Goal: Task Accomplishment & Management: Use online tool/utility

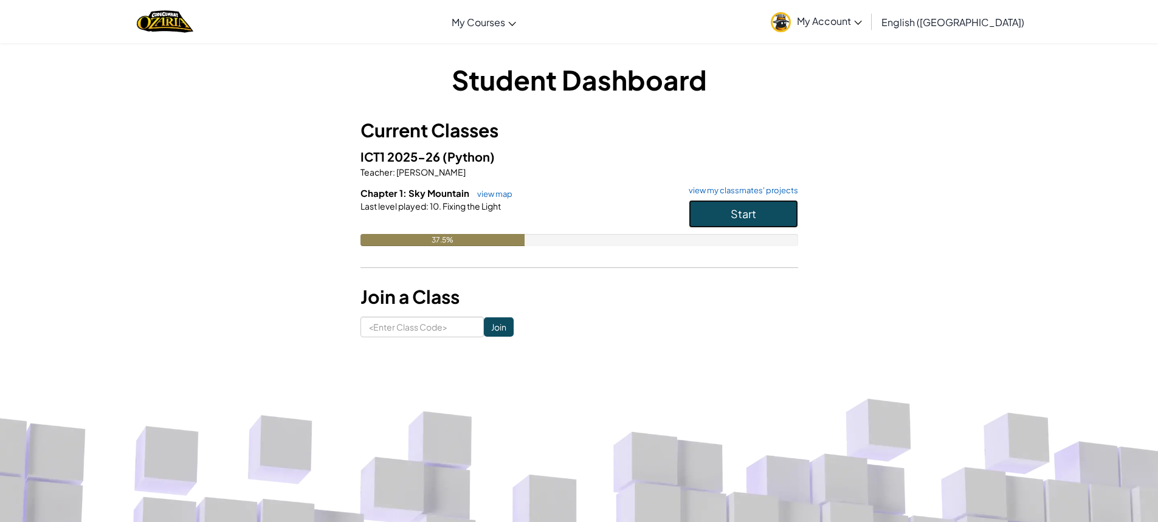
click at [724, 212] on button "Start" at bounding box center [743, 214] width 109 height 28
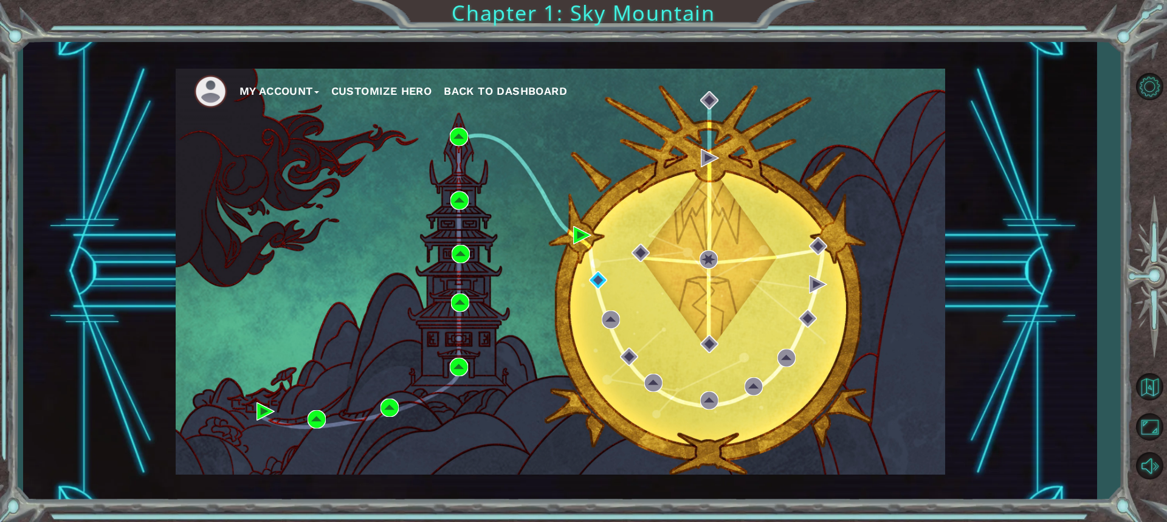
click at [584, 225] on div "My Account Customize Hero Back to Dashboard" at bounding box center [561, 272] width 770 height 406
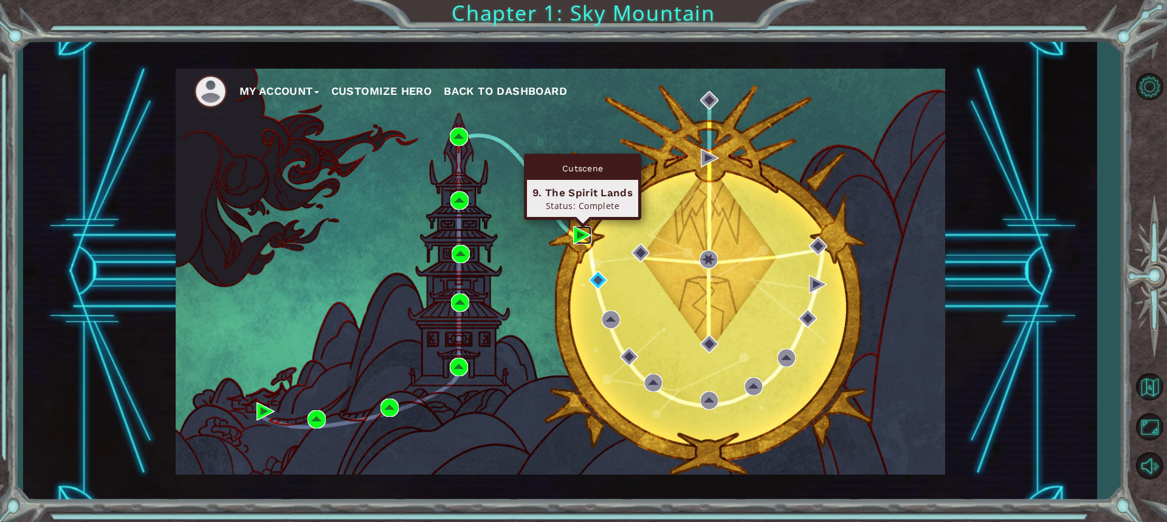
click at [584, 235] on img at bounding box center [582, 235] width 18 height 18
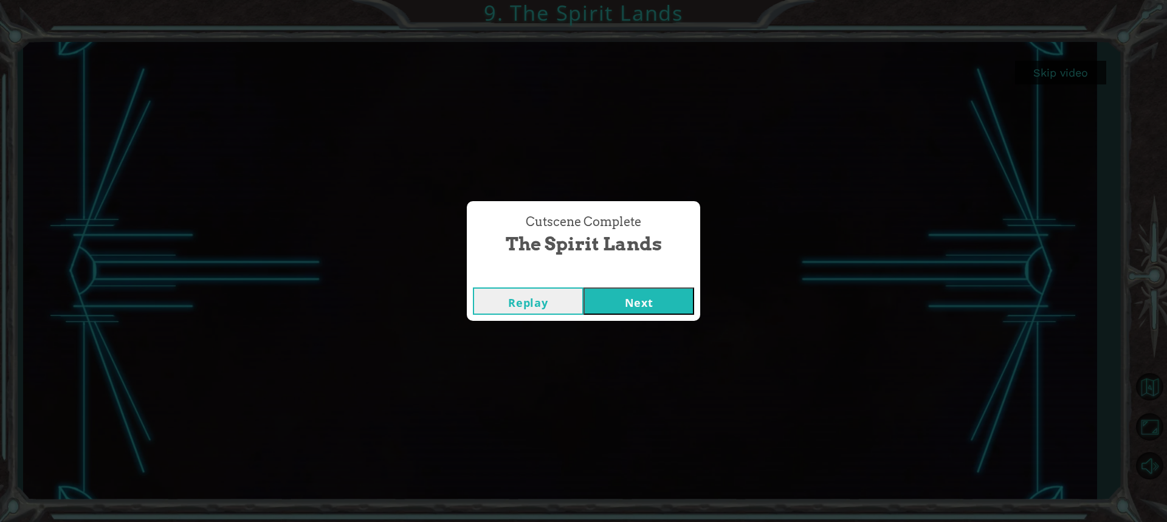
click at [669, 292] on button "Next" at bounding box center [639, 301] width 111 height 27
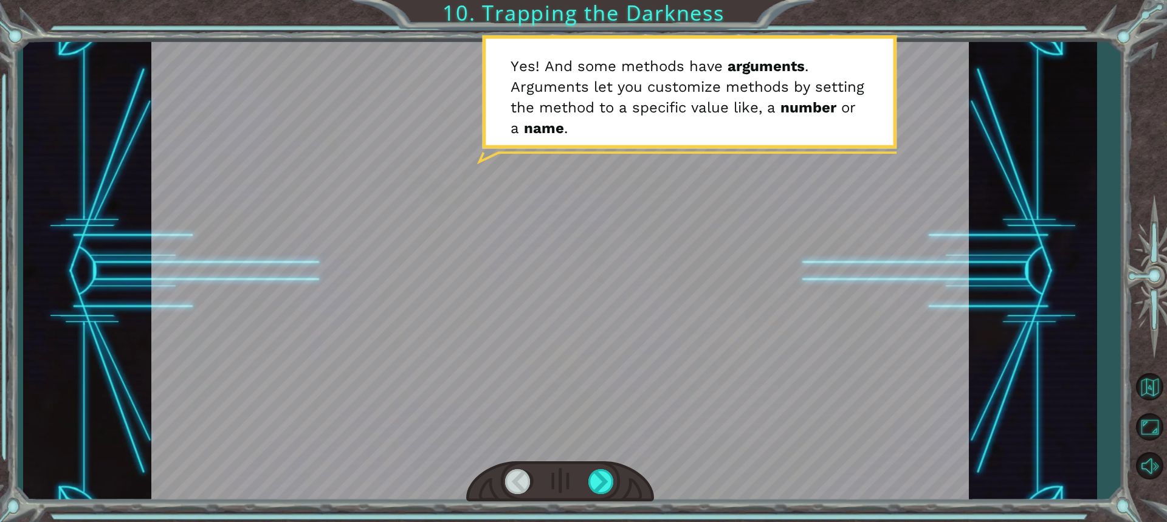
click at [516, 487] on div at bounding box center [518, 481] width 27 height 25
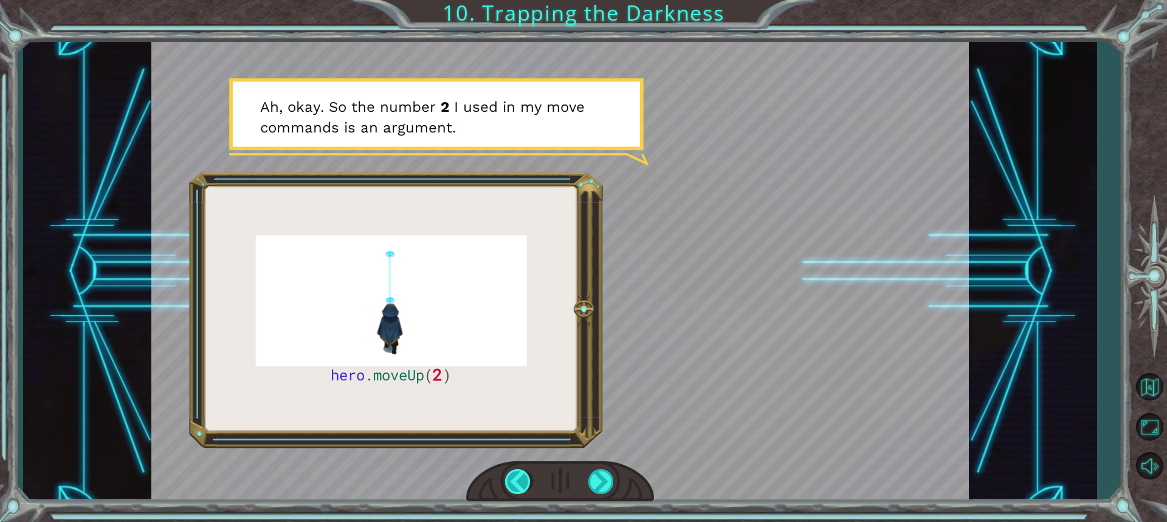
click at [520, 479] on div at bounding box center [518, 481] width 27 height 25
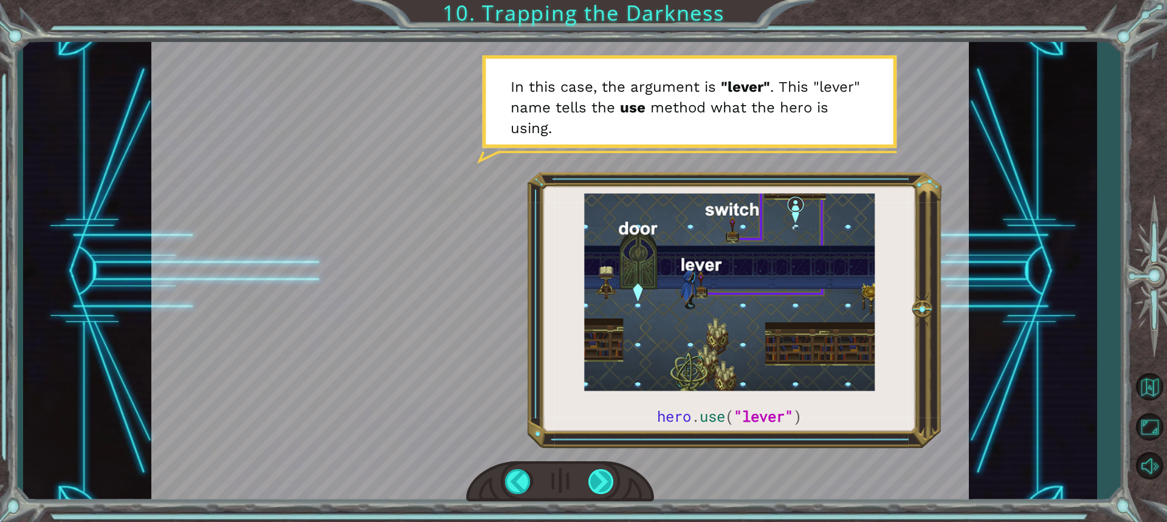
click at [603, 480] on div at bounding box center [602, 481] width 27 height 25
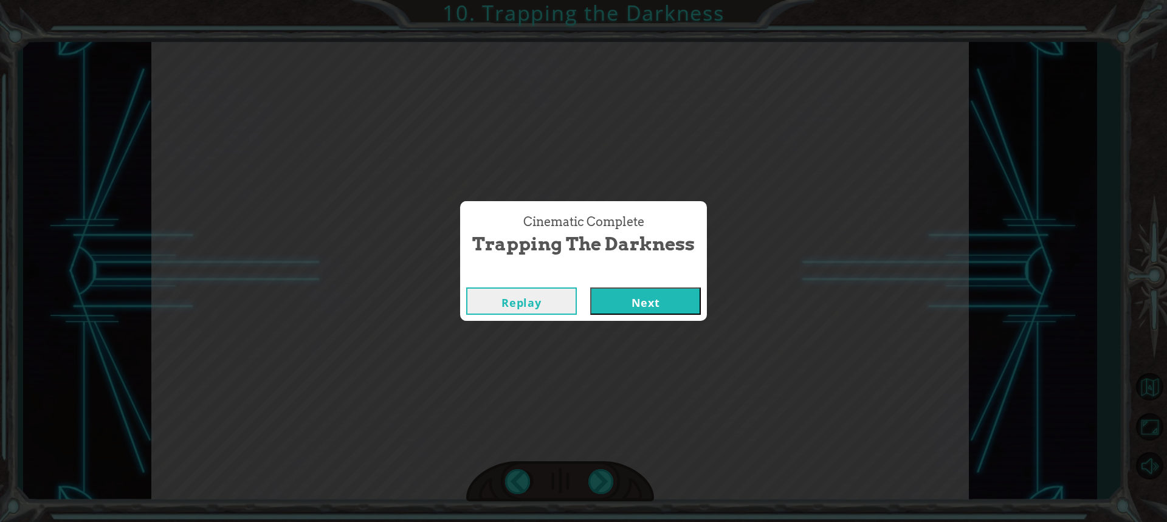
click at [624, 291] on button "Next" at bounding box center [645, 301] width 111 height 27
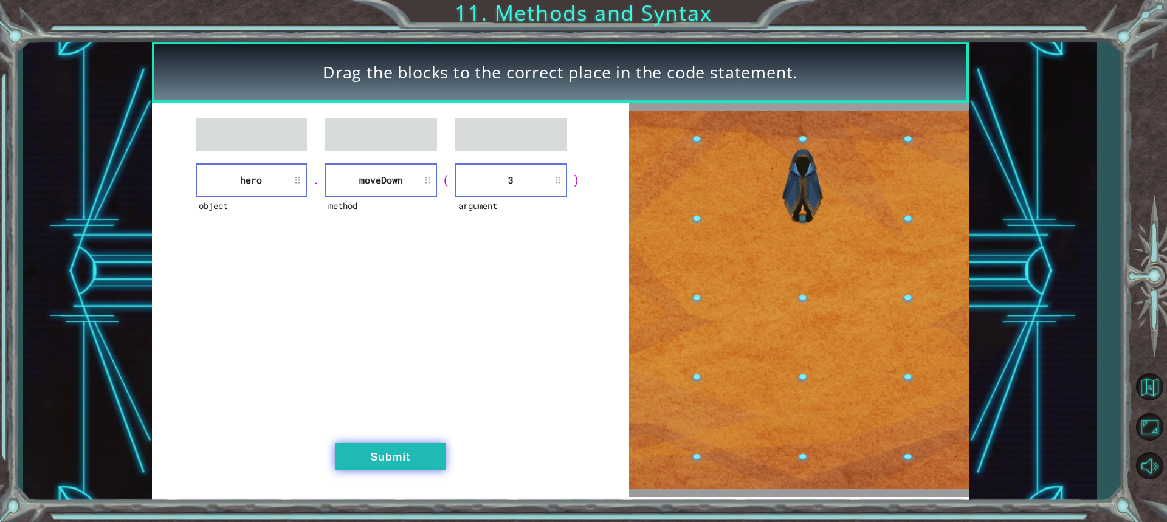
click at [443, 455] on div "object hero . method [GEOGRAPHIC_DATA] ( argument 3 ) Submit" at bounding box center [390, 300] width 477 height 395
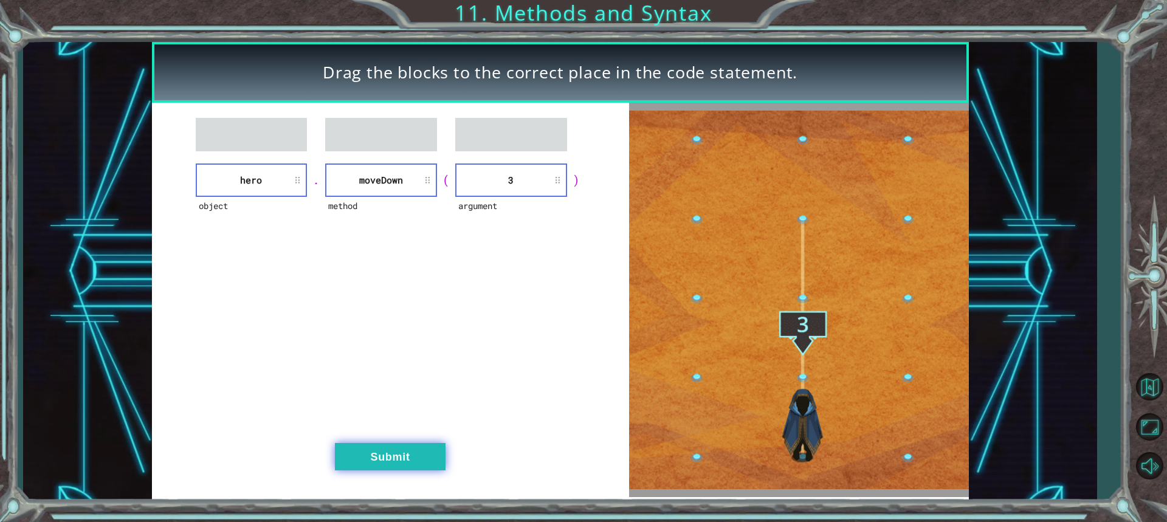
click at [425, 458] on button "Submit" at bounding box center [390, 456] width 111 height 27
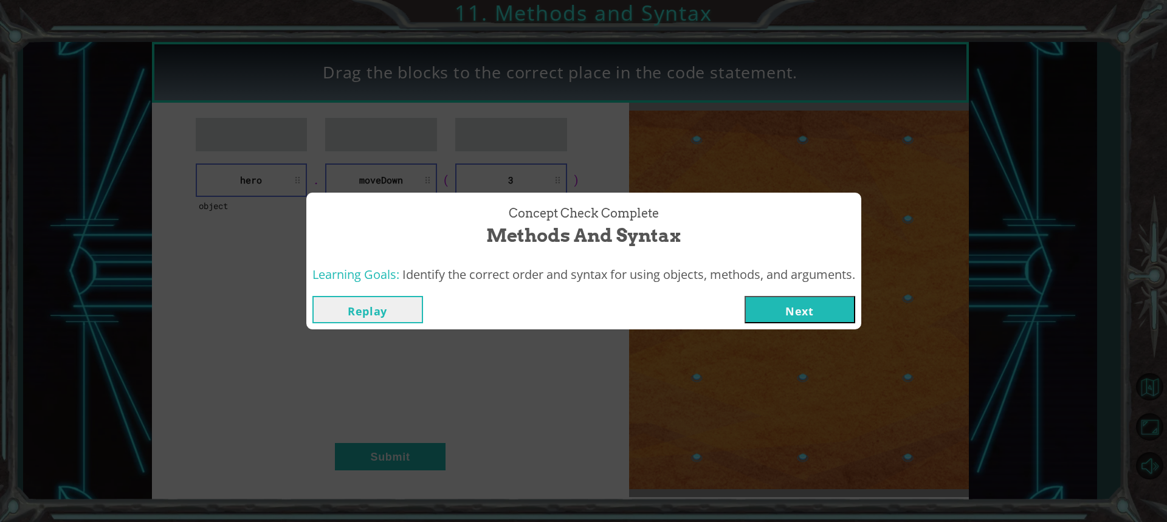
click at [785, 315] on button "Next" at bounding box center [800, 309] width 111 height 27
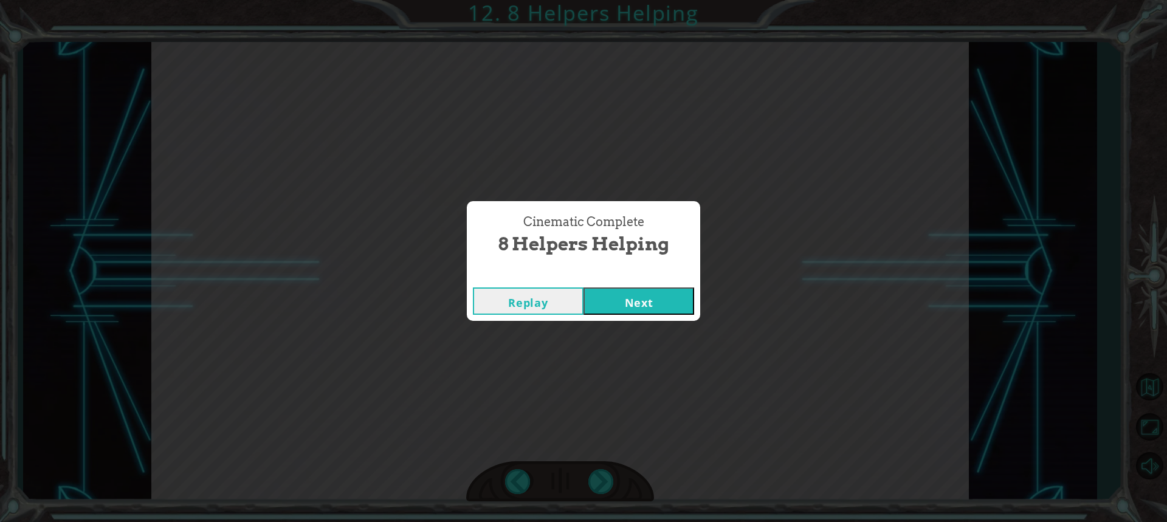
click at [646, 297] on button "Next" at bounding box center [639, 301] width 111 height 27
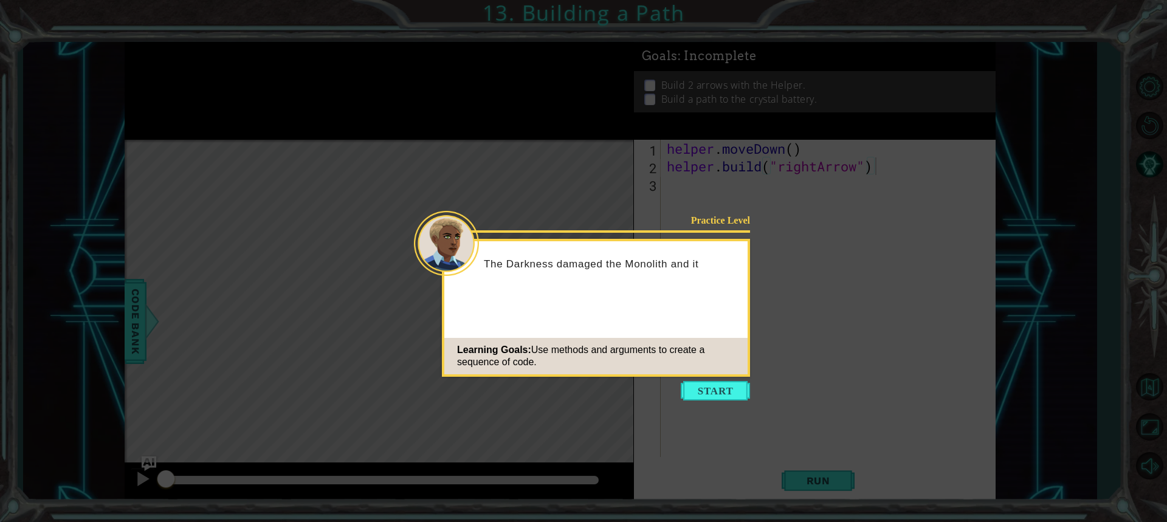
drag, startPoint x: 553, startPoint y: 260, endPoint x: 642, endPoint y: 294, distance: 95.1
click at [642, 294] on div "Practice Level The Darkness damaged the Monolith and it Learning Goals: Use met…" at bounding box center [596, 308] width 308 height 138
click at [642, 294] on div "The Darkness damaged the Monolith and it needs a lot of" at bounding box center [595, 276] width 303 height 61
click at [642, 294] on div "The Darkness damaged the Monolith and it needs a lot of repai" at bounding box center [595, 276] width 303 height 61
click at [642, 294] on div "The Darkness damaged the Monolith and it needs a lot of repair!" at bounding box center [595, 276] width 303 height 61
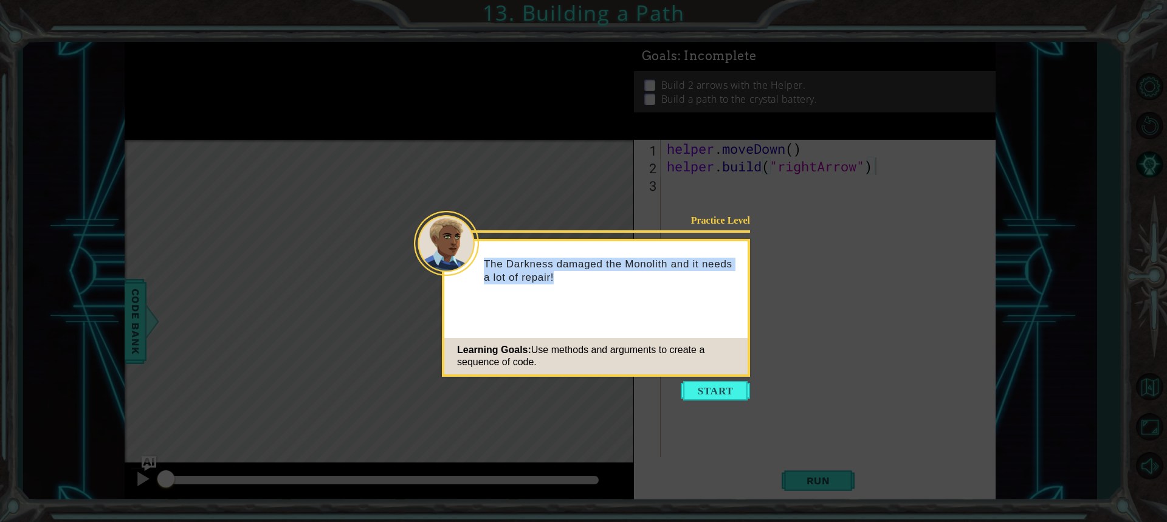
click at [642, 294] on div "The Darkness damaged the Monolith and it needs a lot of repair!" at bounding box center [595, 276] width 303 height 61
click at [644, 291] on div "The Darkness damaged the Monolith and it needs a lot of repair!" at bounding box center [595, 276] width 303 height 61
drag, startPoint x: 704, startPoint y: 387, endPoint x: 710, endPoint y: 389, distance: 6.5
click at [707, 393] on body "1 ההההההההההההההההההההההההההההההההההההההההההההההההההההההההההההההההההההההההההההה…" at bounding box center [583, 261] width 1167 height 522
click at [713, 389] on button "Start" at bounding box center [715, 390] width 69 height 19
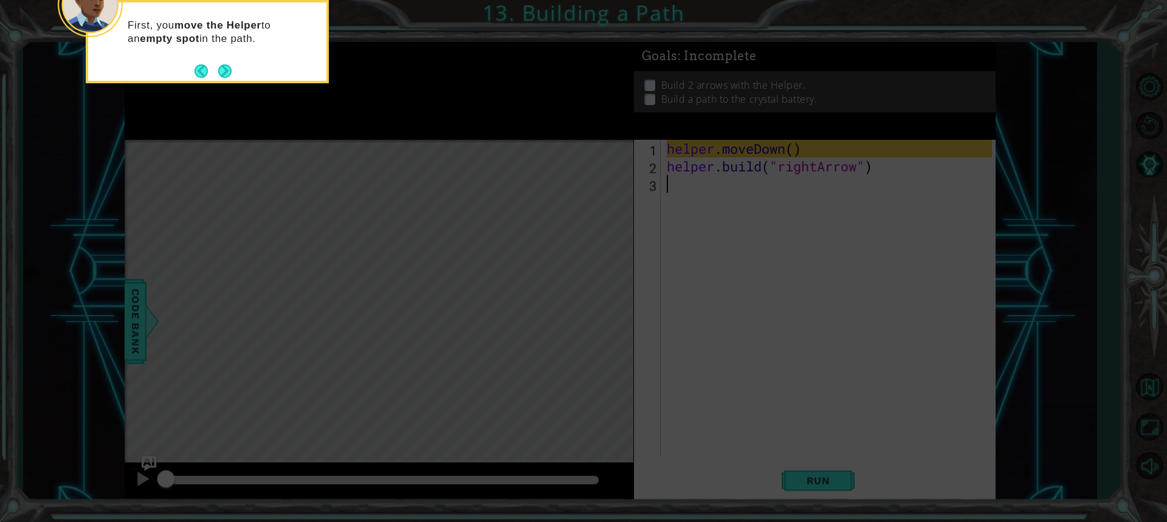
click at [289, 112] on icon at bounding box center [583, 78] width 1167 height 888
click at [230, 73] on button "Next" at bounding box center [225, 71] width 22 height 22
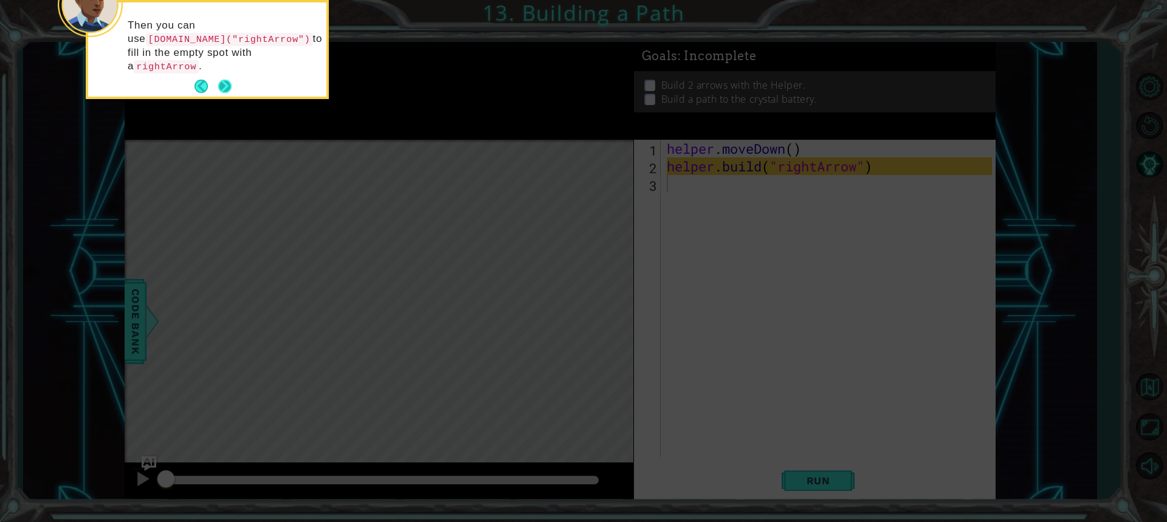
click at [230, 75] on button "Next" at bounding box center [224, 86] width 22 height 22
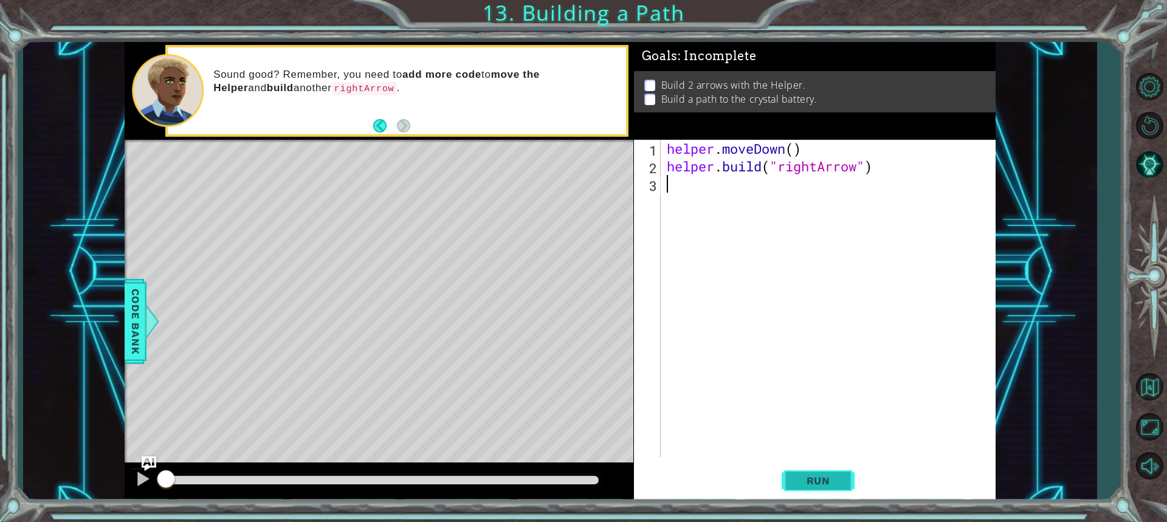
click at [837, 489] on button "Run" at bounding box center [818, 481] width 73 height 36
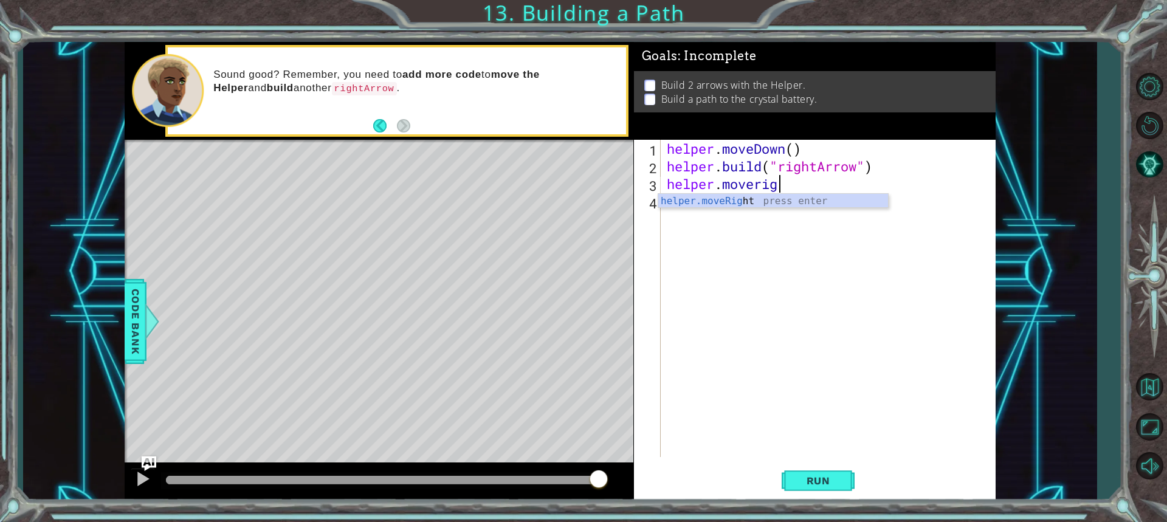
scroll to position [0, 5]
type textarea "helper.moveright"
click at [714, 209] on div "helper . moveDown ( ) helper . build ( "rightArrow" ) helper . moveright" at bounding box center [832, 316] width 334 height 353
click at [829, 185] on div "helper . moveDown ( ) helper . build ( "rightArrow" ) helper . moveright" at bounding box center [832, 316] width 334 height 353
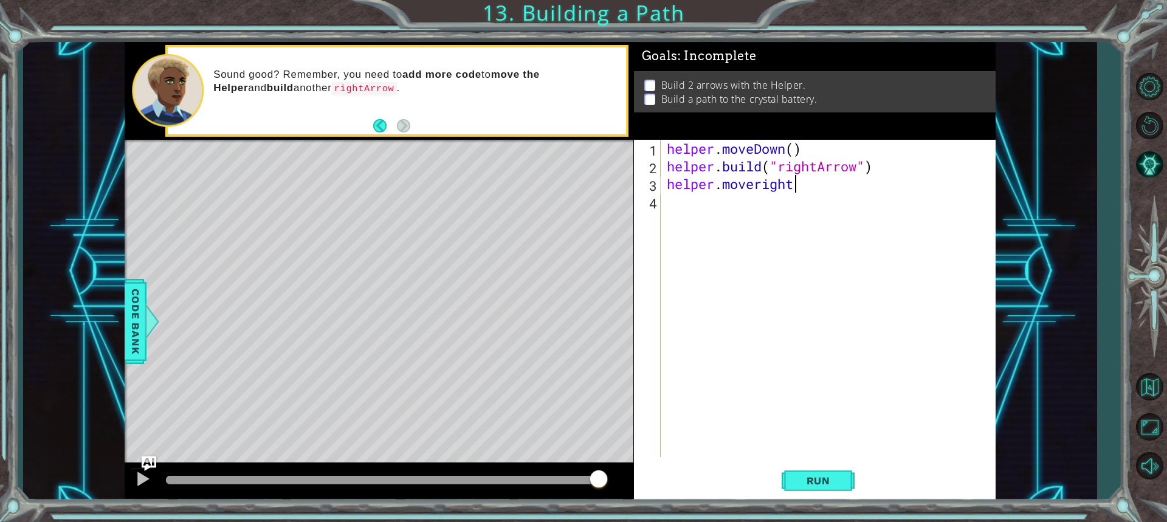
click at [780, 184] on div "helper . moveDown ( ) helper . build ( "rightArrow" ) helper . moveright" at bounding box center [832, 316] width 334 height 353
click at [780, 184] on div "helper . moveDown ( ) helper . build ( "rightArrow" ) helper . moveright" at bounding box center [829, 298] width 328 height 317
click at [761, 184] on div "helper . moveDown ( ) helper . build ( "rightArrow" ) helper . moveright" at bounding box center [832, 316] width 334 height 353
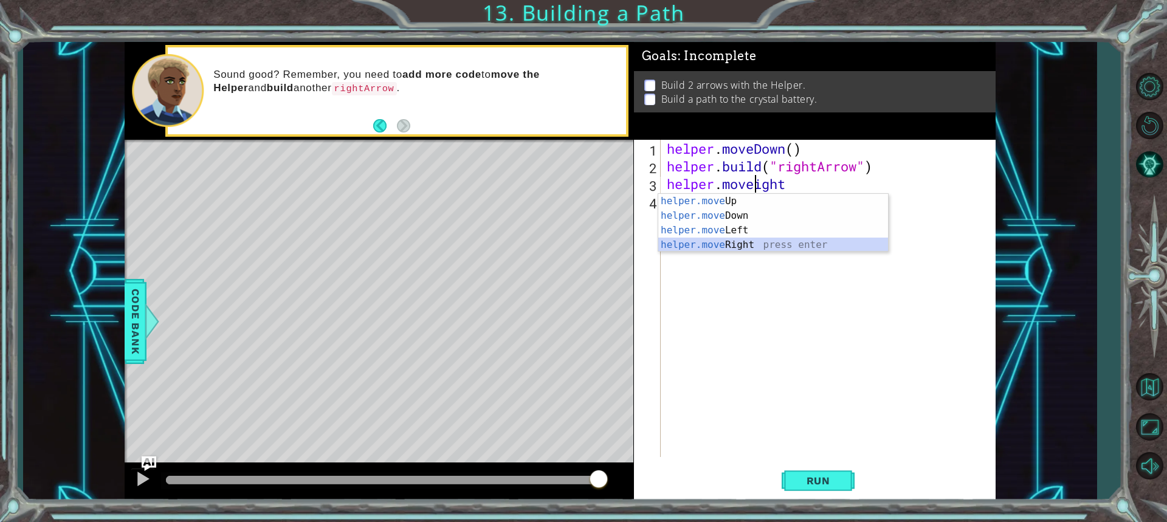
click at [714, 248] on div "helper.move Up press enter helper.move Down press enter helper.move Left press …" at bounding box center [774, 238] width 230 height 88
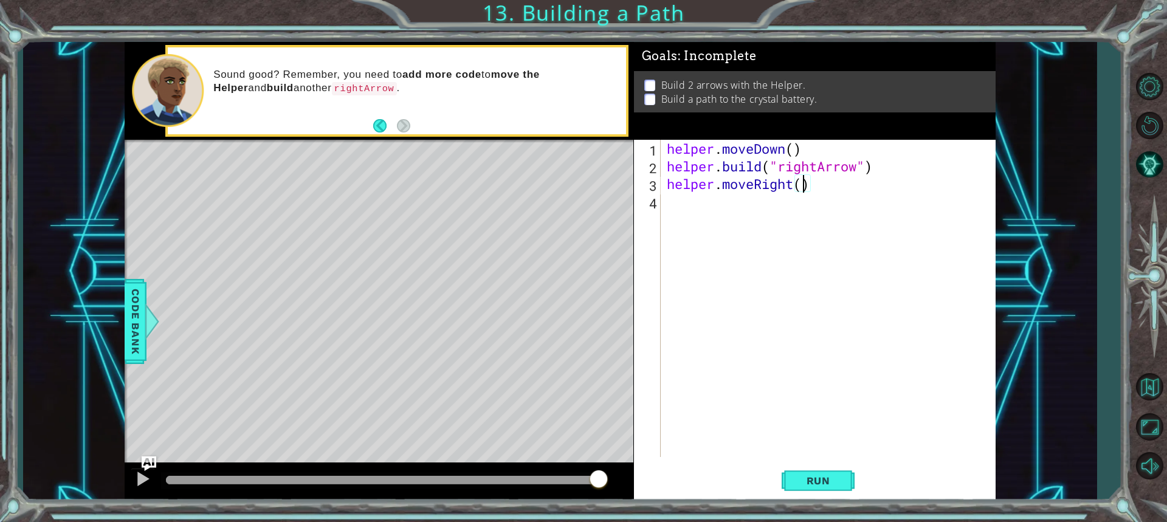
type textarea "helper.moveRight(3)"
click at [703, 207] on div "helper . moveDown ( ) helper . build ( "rightArrow" ) helper . moveRight ( 3 )" at bounding box center [832, 316] width 334 height 353
type textarea "j"
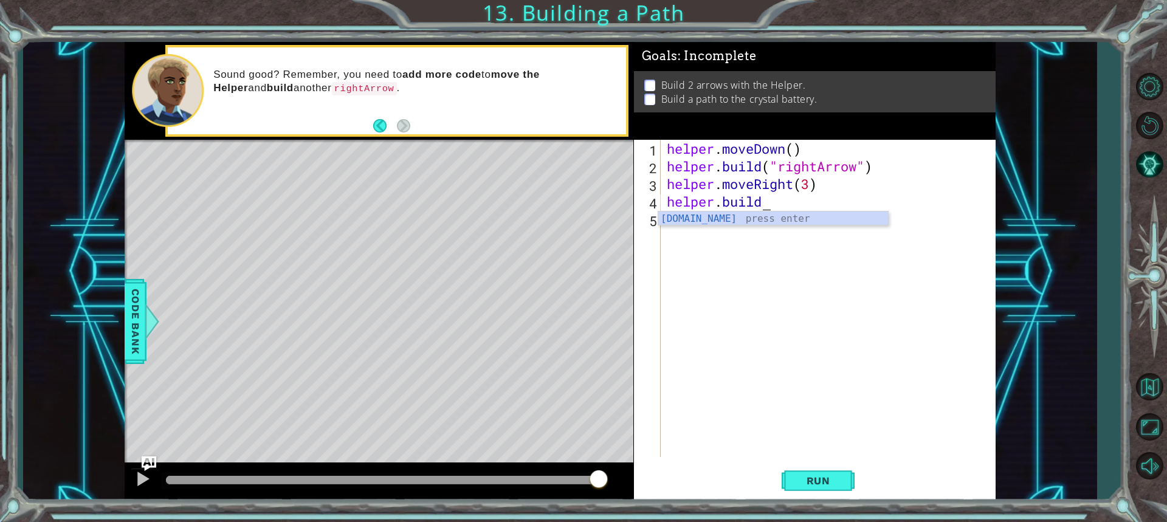
scroll to position [0, 4]
type textarea "[DOMAIN_NAME]("rightArrow")"
click at [834, 345] on div "helper . moveDown ( ) helper . build ( "rightArrow" ) helper . moveRight ( 3 ) …" at bounding box center [832, 316] width 334 height 353
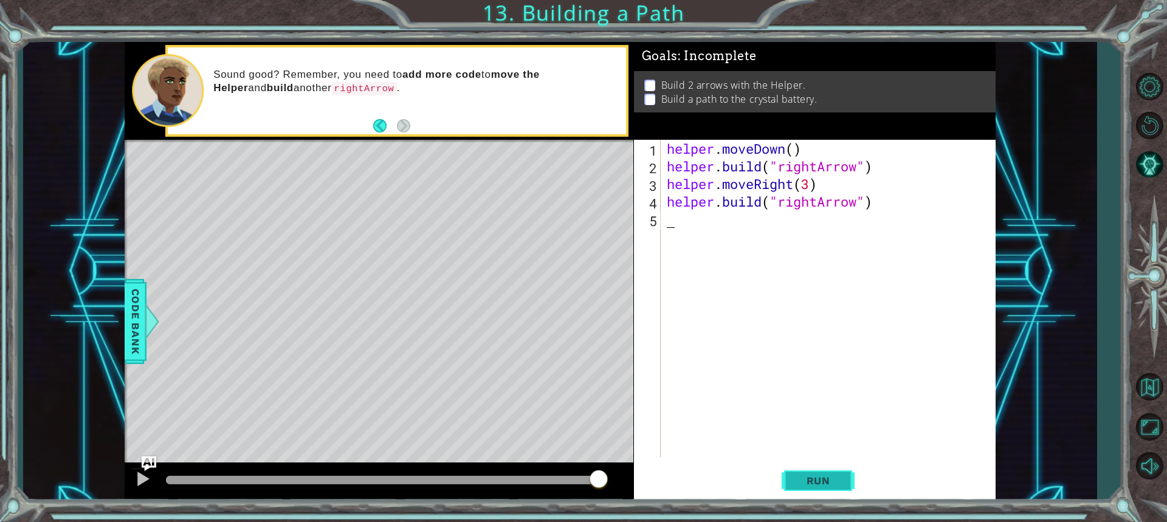
click at [826, 485] on span "Run" at bounding box center [819, 481] width 48 height 12
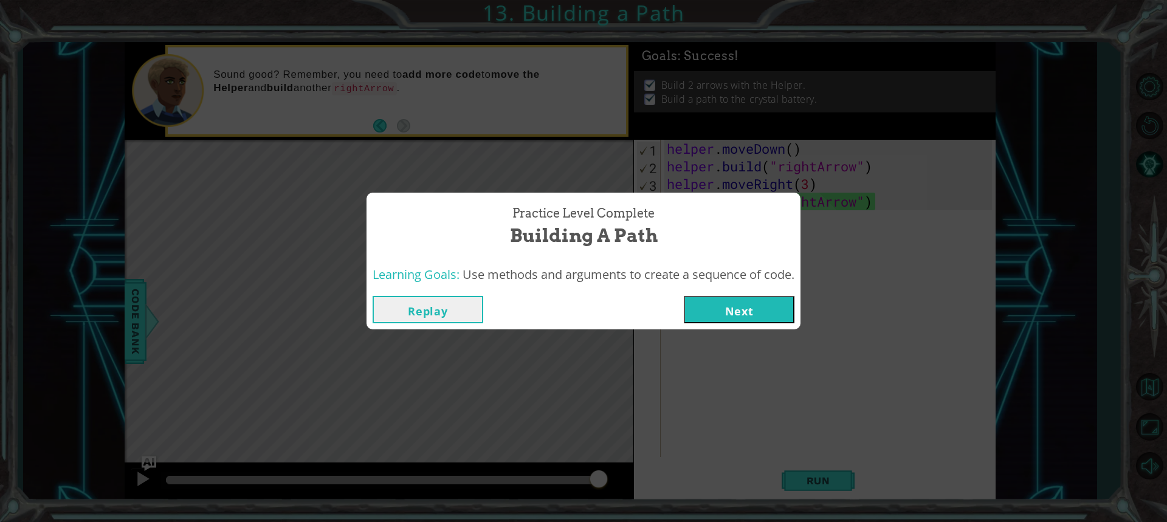
click at [770, 301] on button "Next" at bounding box center [739, 309] width 111 height 27
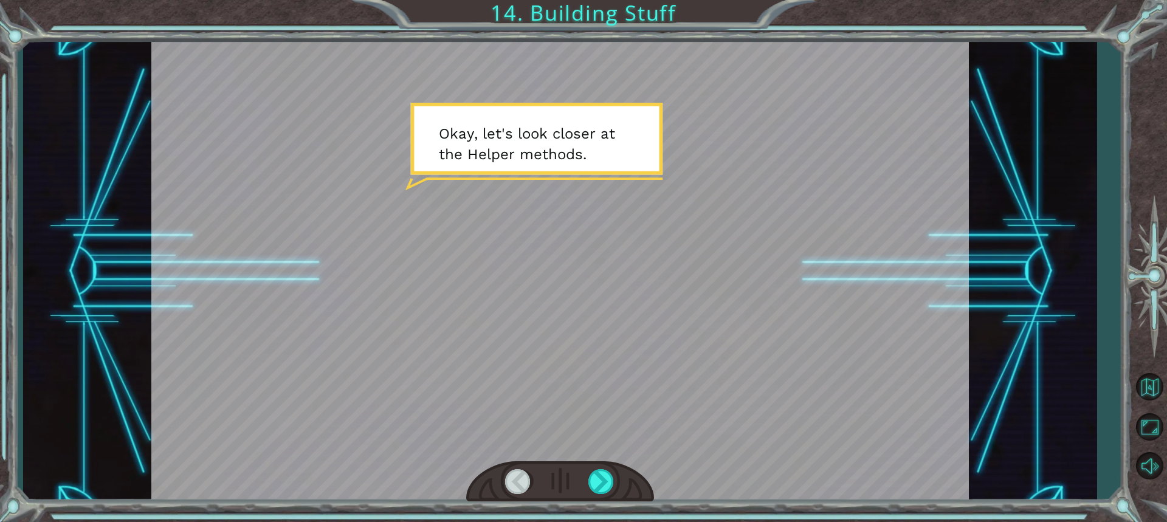
click at [626, 251] on div at bounding box center [560, 272] width 818 height 460
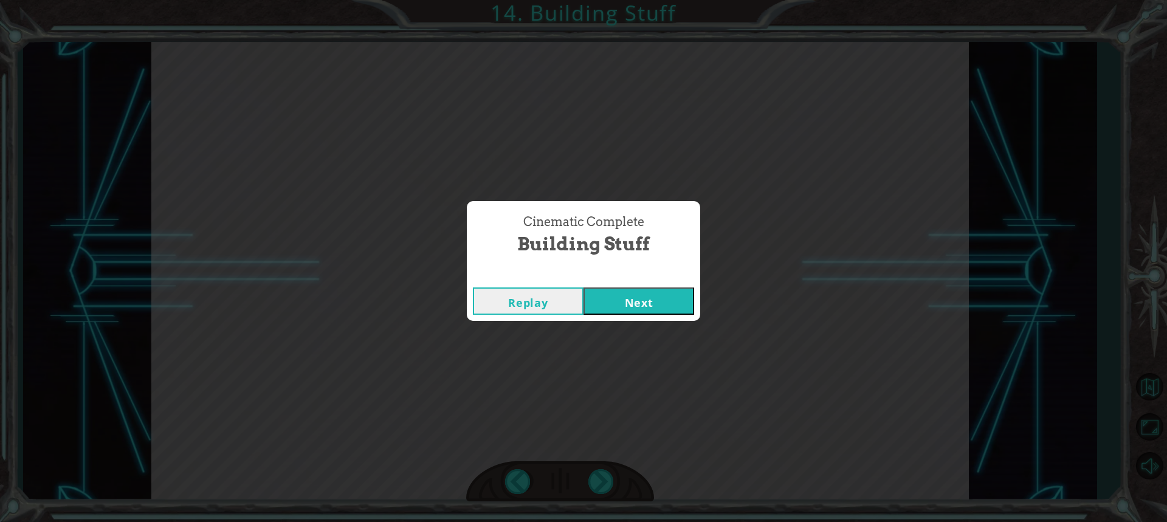
click at [659, 300] on button "Next" at bounding box center [639, 301] width 111 height 27
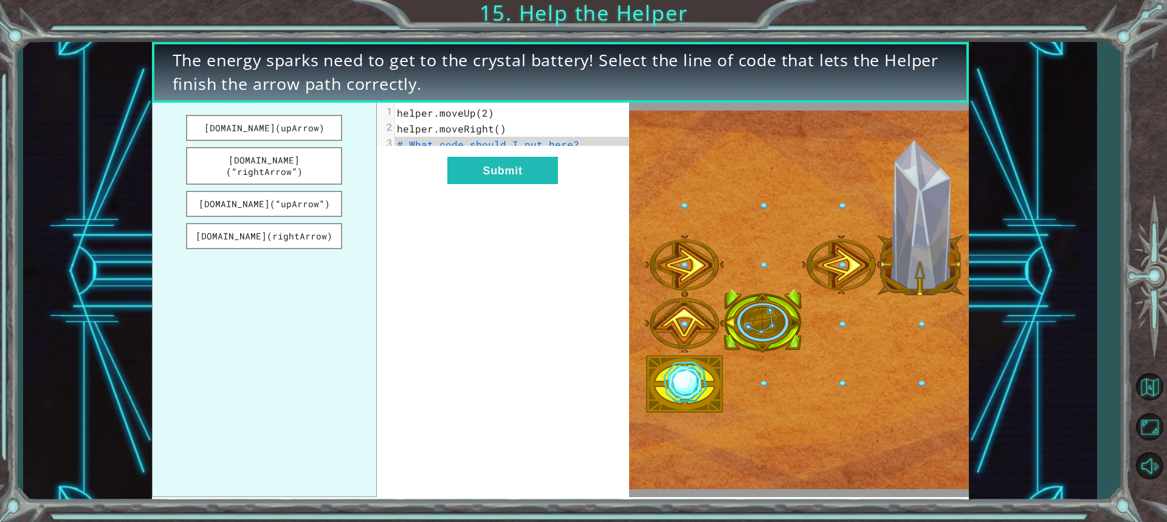
drag, startPoint x: 318, startPoint y: 159, endPoint x: 403, endPoint y: 148, distance: 85.8
click at [403, 148] on div "[DOMAIN_NAME](upArrow) [DOMAIN_NAME](“rightArrow”) [DOMAIN_NAME](“upArrow”) [DO…" at bounding box center [390, 300] width 477 height 395
drag, startPoint x: 323, startPoint y: 157, endPoint x: 351, endPoint y: 208, distance: 57.7
click at [354, 206] on ul "[DOMAIN_NAME](upArrow) [DOMAIN_NAME](“rightArrow”) [DOMAIN_NAME](“upArrow”) [DO…" at bounding box center [264, 300] width 225 height 395
click at [317, 226] on button "[DOMAIN_NAME](rightArrow)" at bounding box center [264, 236] width 157 height 26
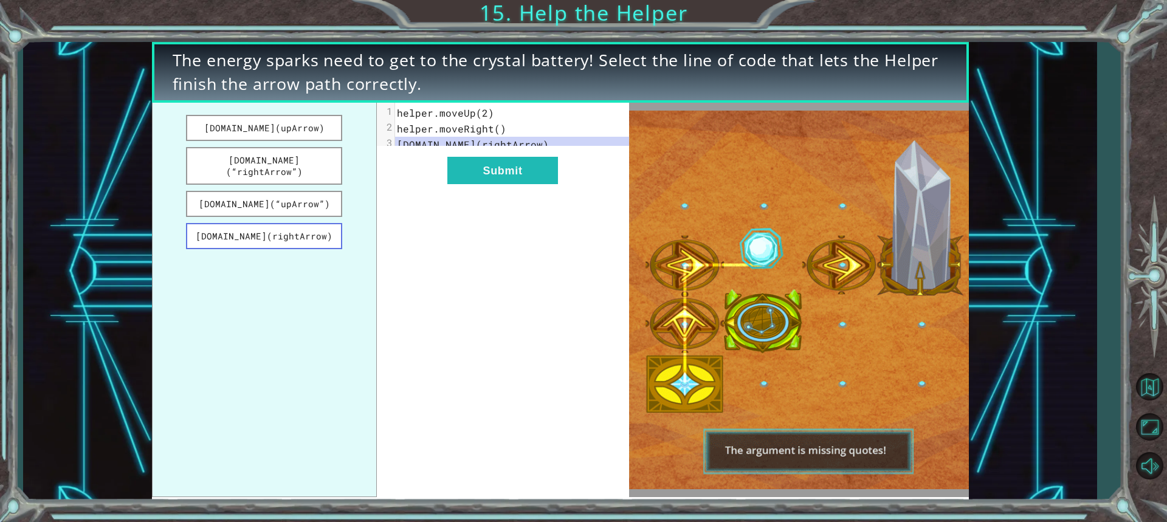
click at [317, 226] on button "[DOMAIN_NAME](rightArrow)" at bounding box center [264, 236] width 157 height 26
click at [287, 162] on button "[DOMAIN_NAME](“rightArrow”)" at bounding box center [264, 166] width 157 height 38
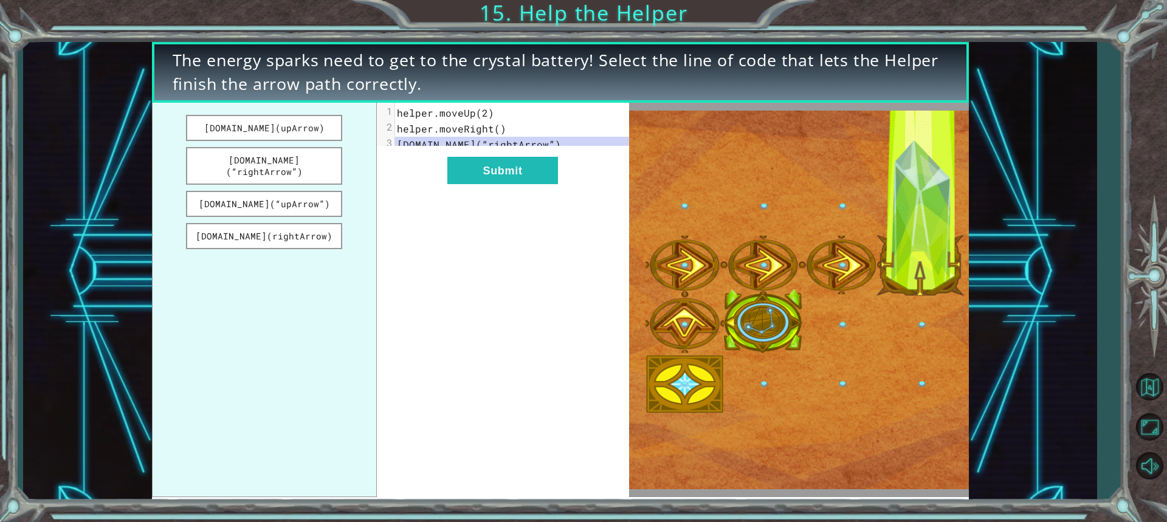
click at [491, 198] on div "xxxxxxxxxx 3 1 helper.moveUp(2) 2 helper.moveRight() 3 [DOMAIN_NAME](“rightArro…" at bounding box center [503, 300] width 252 height 395
click at [476, 175] on button "Submit" at bounding box center [503, 170] width 111 height 27
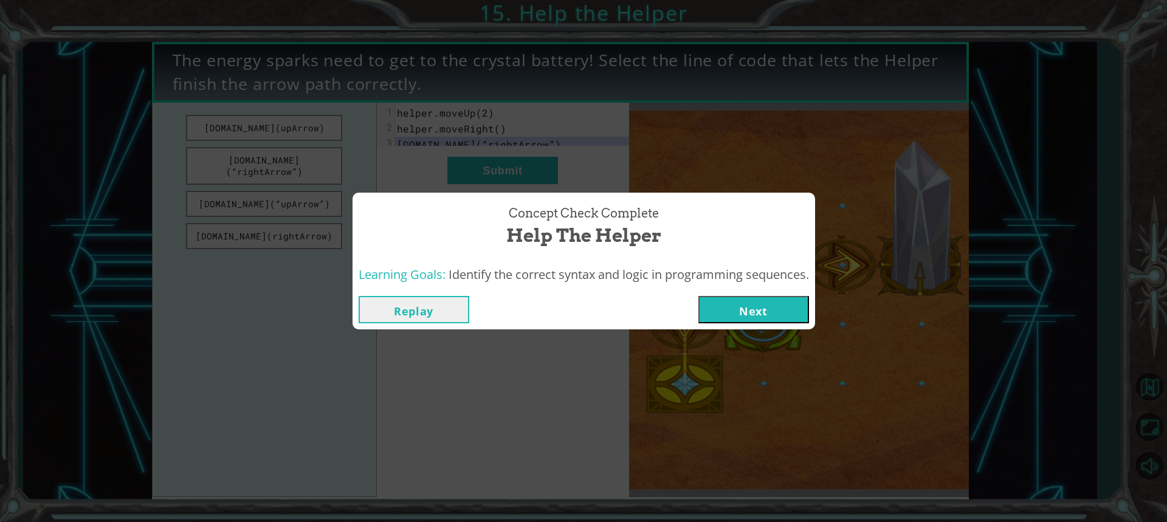
click at [768, 304] on button "Next" at bounding box center [754, 309] width 111 height 27
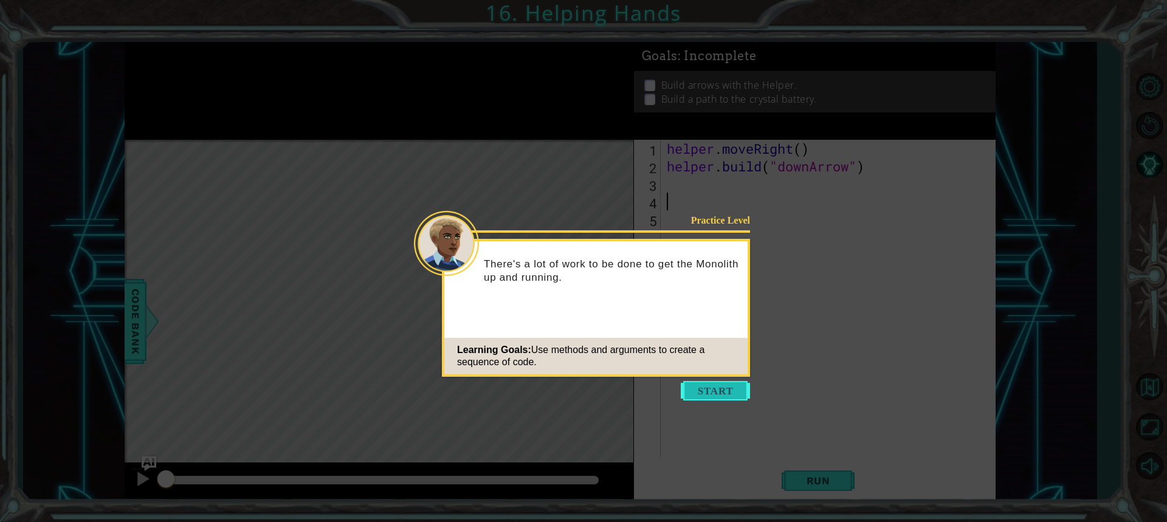
click at [710, 390] on button "Start" at bounding box center [715, 390] width 69 height 19
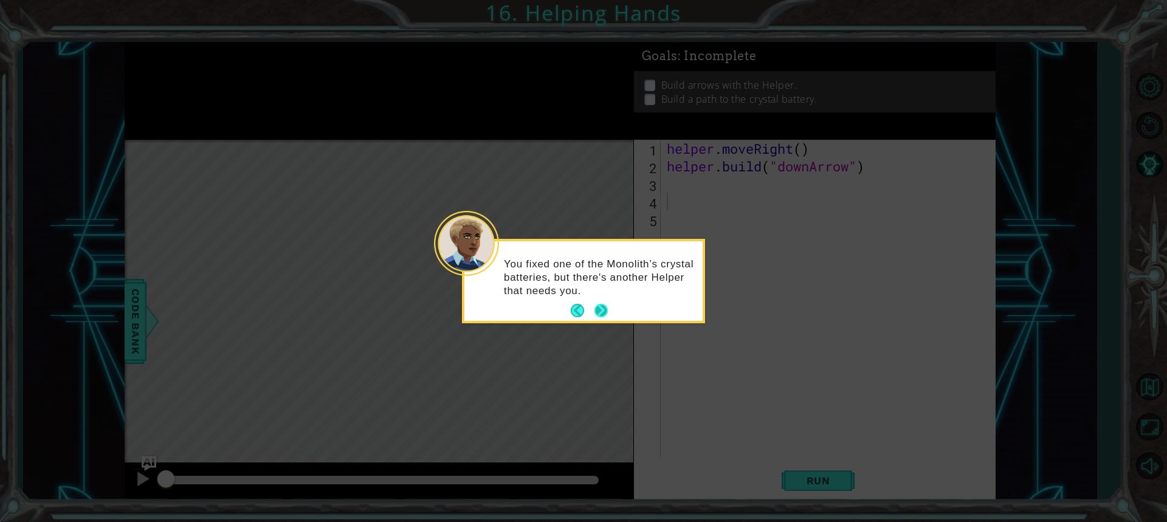
click at [603, 305] on button "Next" at bounding box center [600, 310] width 15 height 15
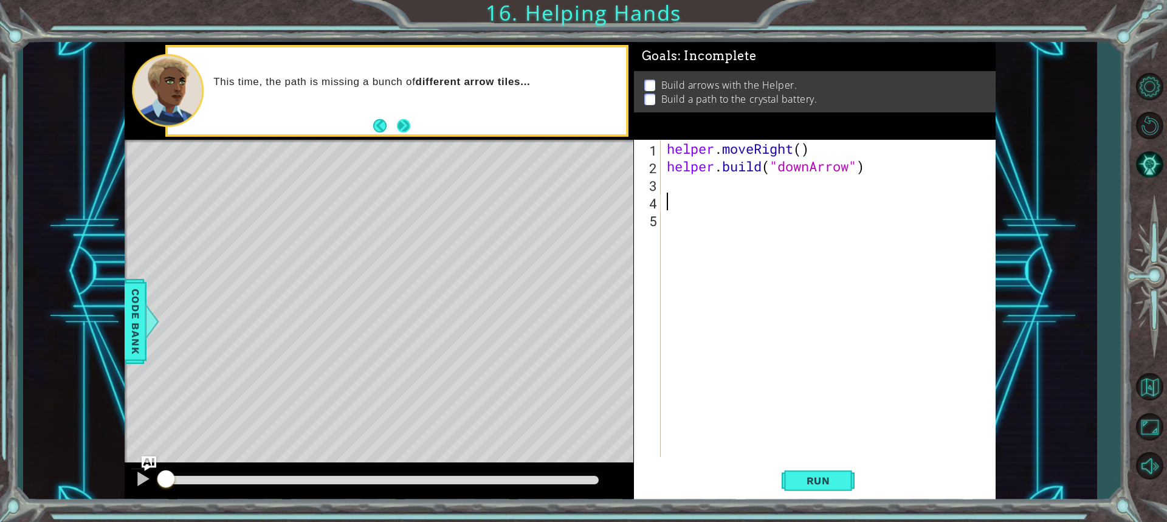
click at [403, 121] on button "Next" at bounding box center [403, 125] width 13 height 13
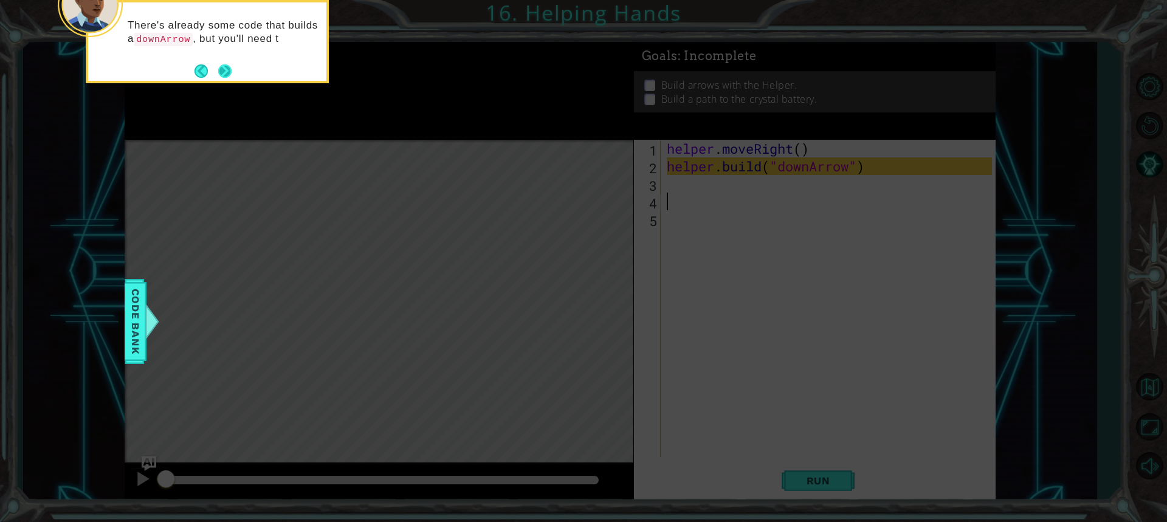
click at [220, 66] on button "Next" at bounding box center [225, 71] width 14 height 14
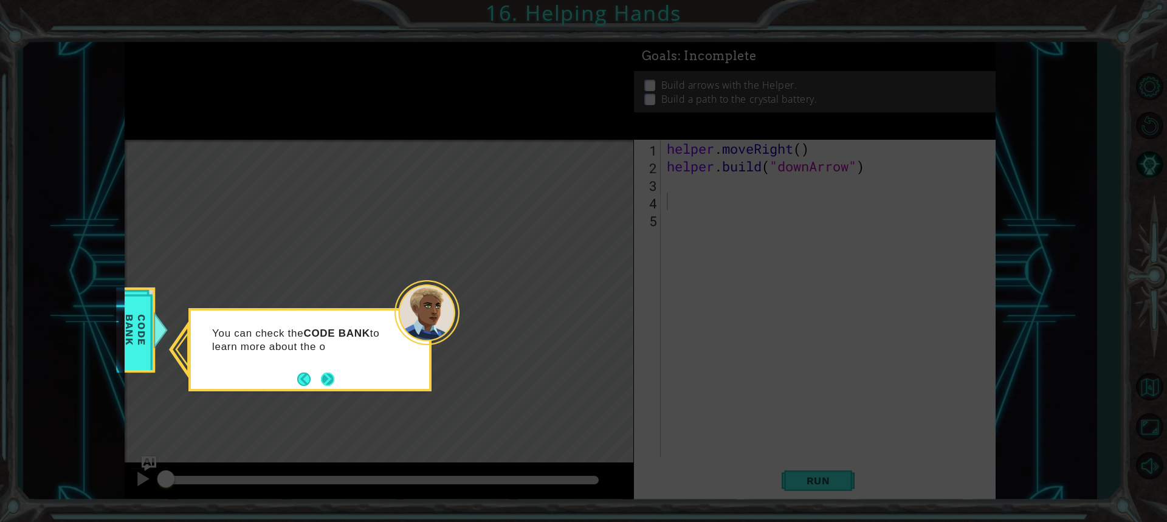
click at [333, 376] on button "Next" at bounding box center [328, 380] width 16 height 16
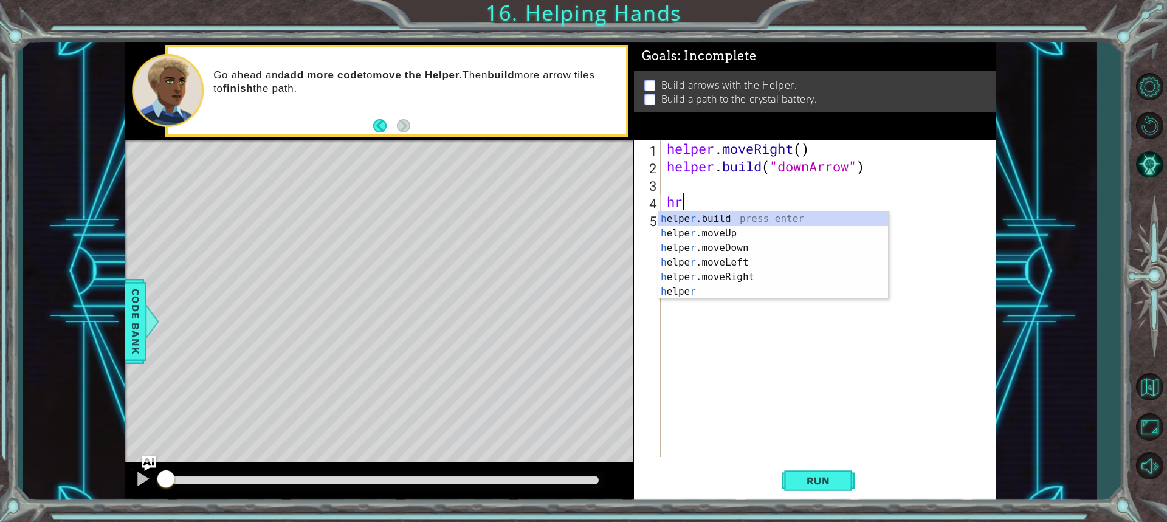
type textarea "h"
type textarea "e"
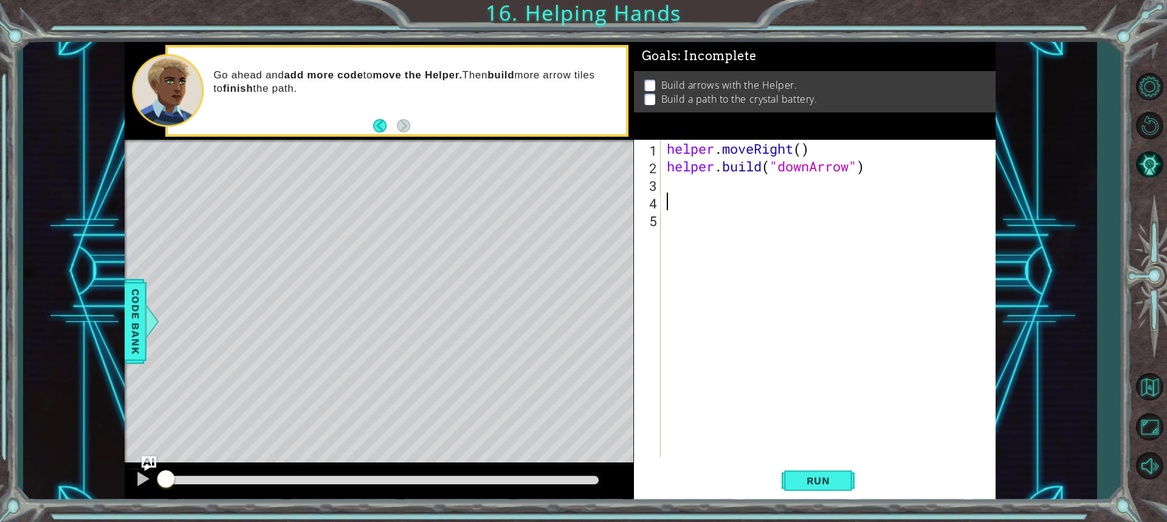
type textarea "e"
click at [708, 180] on div "helper . moveRight ( ) helper . build ( "downArrow" )" at bounding box center [832, 316] width 334 height 353
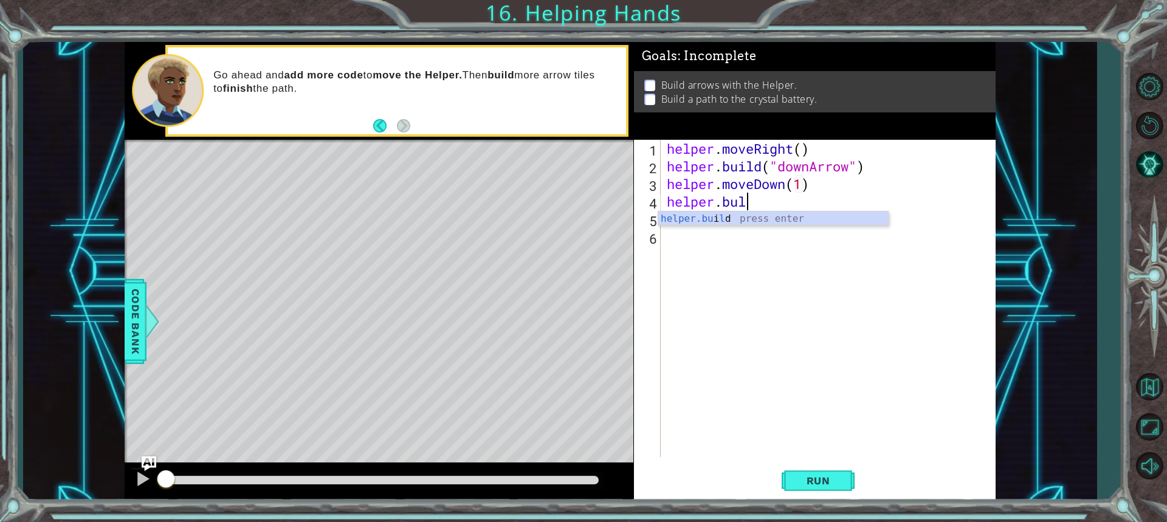
scroll to position [0, 2]
type textarea "[DOMAIN_NAME]("rightArrow")"
click at [732, 230] on div "helper . moveRight ( ) helper . build ( "downArrow" ) helper . moveDown ( 1 ) h…" at bounding box center [832, 316] width 334 height 353
click at [724, 215] on div "helper . moveRight ( ) helper . build ( "downArrow" ) helper . moveDown ( 1 ) h…" at bounding box center [832, 316] width 334 height 353
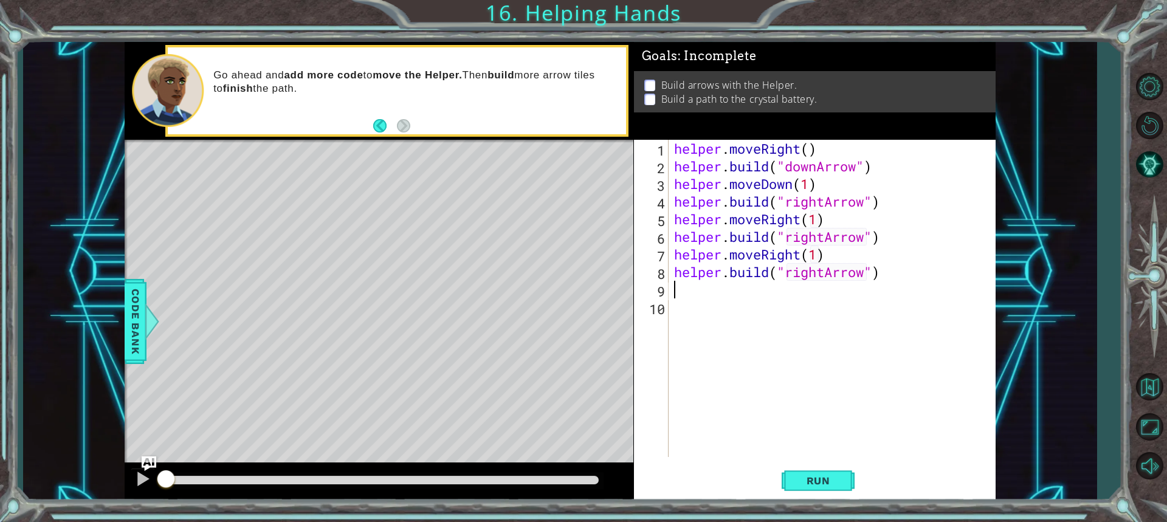
scroll to position [0, 9]
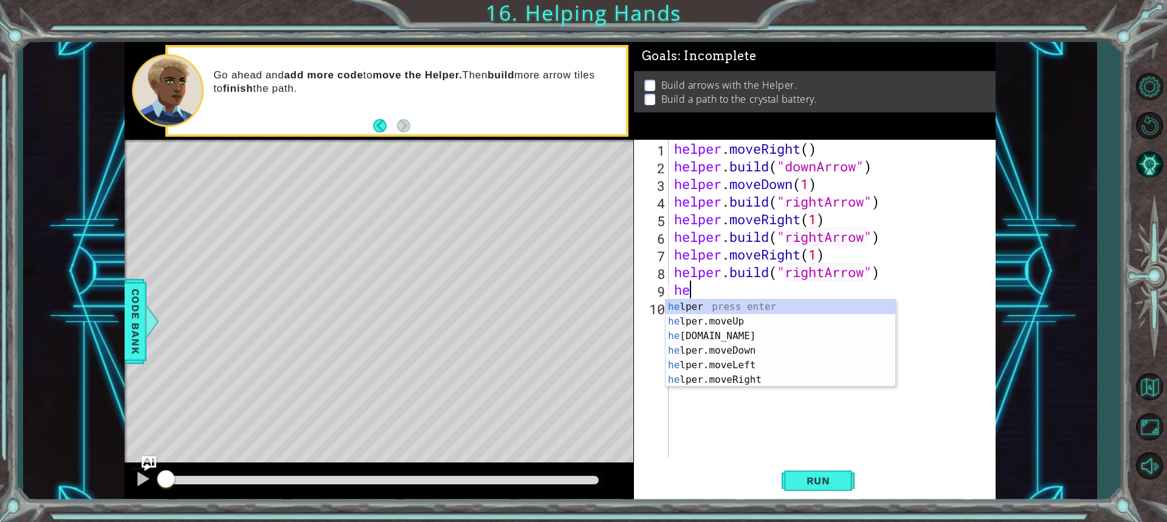
type textarea "h"
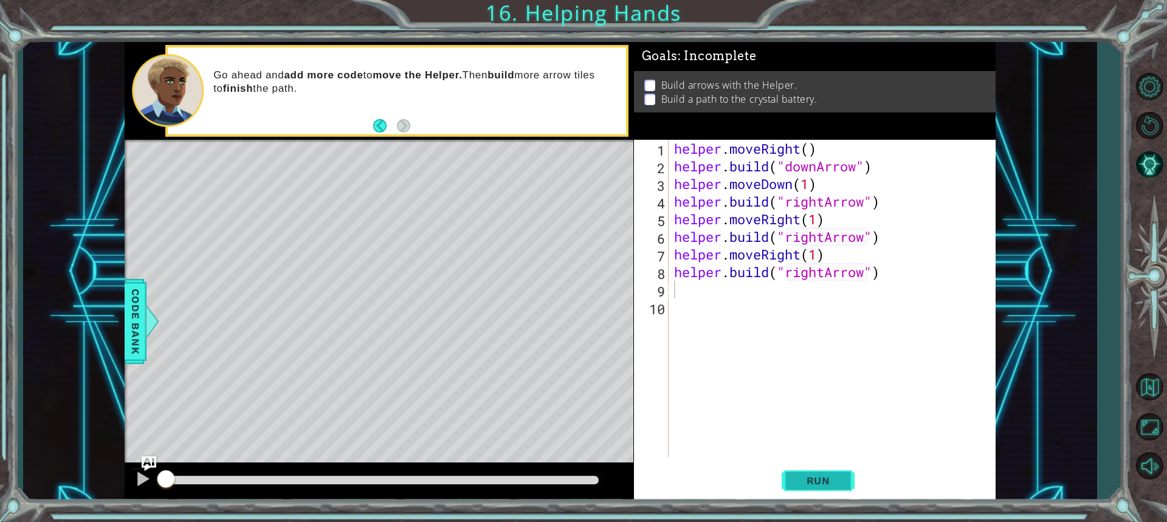
click at [831, 470] on button "Run" at bounding box center [818, 481] width 73 height 36
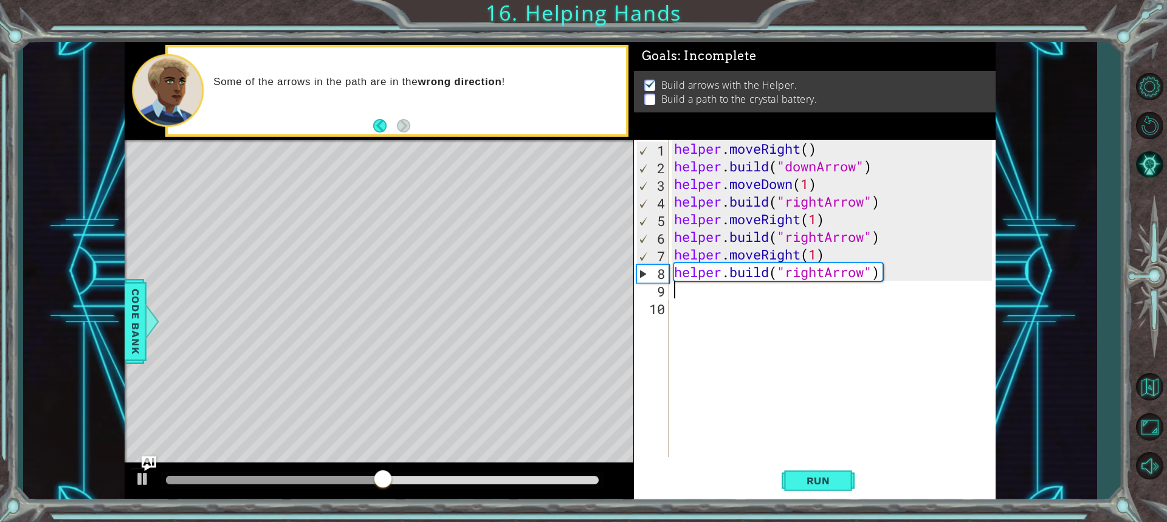
click at [826, 274] on div "helper . moveRight ( ) helper . build ( "downArrow" ) helper . moveDown ( 1 ) h…" at bounding box center [835, 316] width 327 height 353
type textarea "[DOMAIN_NAME]("upArrow")"
click at [791, 480] on button "Run" at bounding box center [818, 481] width 73 height 36
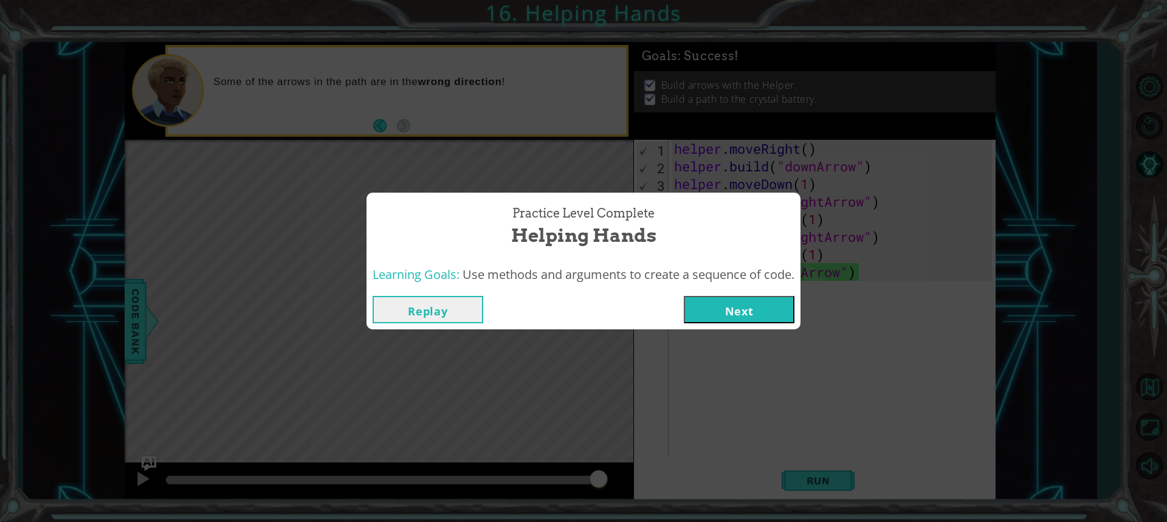
click at [721, 306] on button "Next" at bounding box center [739, 309] width 111 height 27
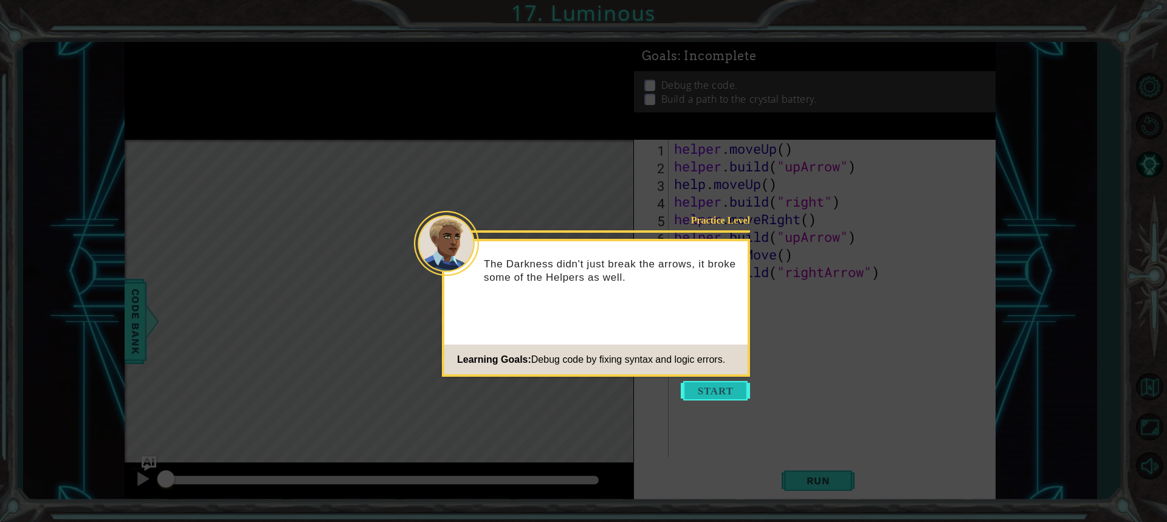
drag, startPoint x: 722, startPoint y: 306, endPoint x: 707, endPoint y: 397, distance: 91.8
click at [707, 397] on button "Start" at bounding box center [715, 390] width 69 height 19
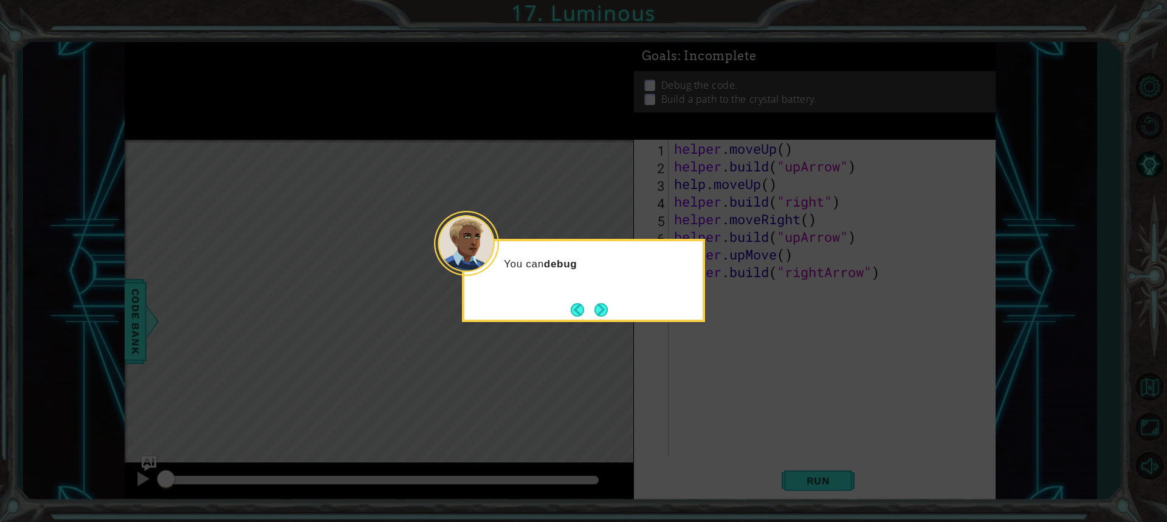
drag, startPoint x: 657, startPoint y: 344, endPoint x: 646, endPoint y: 349, distance: 12.5
click at [646, 349] on icon at bounding box center [583, 261] width 1167 height 522
click at [642, 303] on div "You can debug the Helper's code by fixin" at bounding box center [584, 276] width 238 height 61
click at [604, 315] on button "Next" at bounding box center [601, 310] width 14 height 14
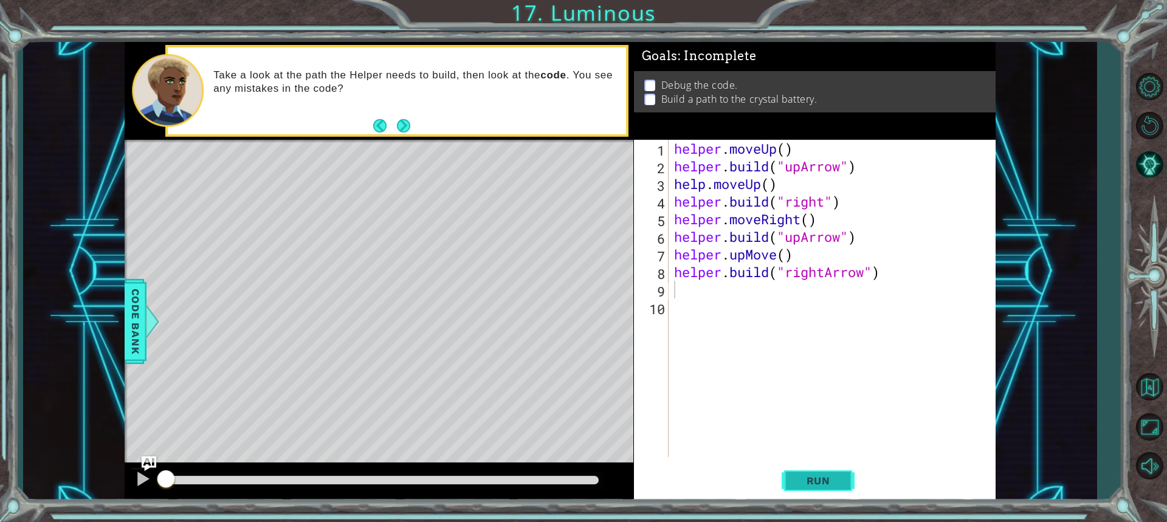
click at [815, 489] on button "Run" at bounding box center [818, 481] width 73 height 36
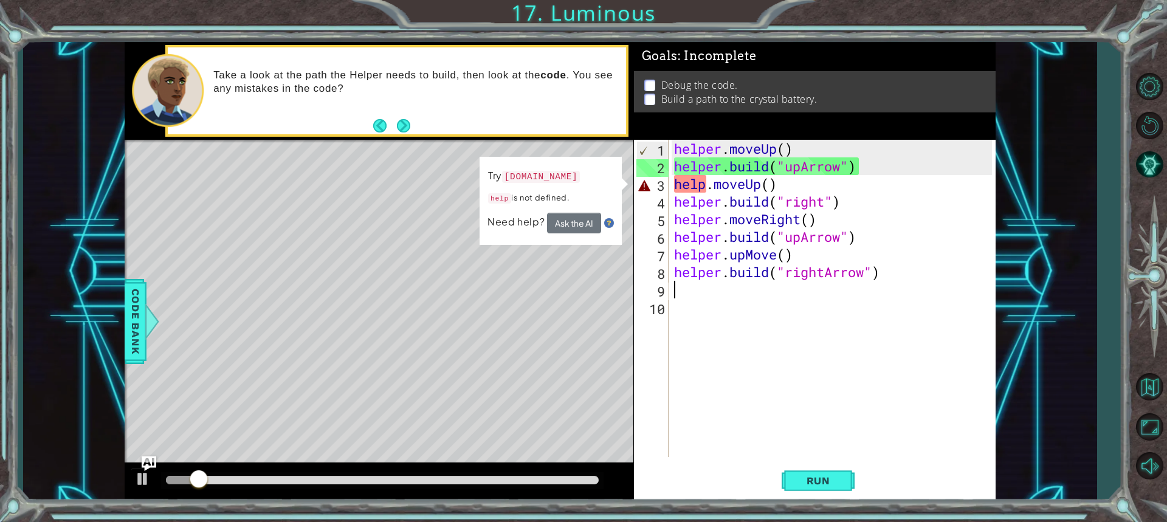
click at [719, 175] on div "helper . moveUp ( ) helper . build ( "upArrow" ) help . moveUp ( ) helper . bui…" at bounding box center [835, 316] width 327 height 353
click at [711, 188] on div "helper . moveUp ( ) helper . build ( "upArrow" ) help . moveUp ( ) helper . bui…" at bounding box center [835, 316] width 327 height 353
click at [701, 193] on div "helper . moveUp ( ) helper . build ( "upArrow" ) help . moveUp ( ) helper . bui…" at bounding box center [835, 316] width 327 height 353
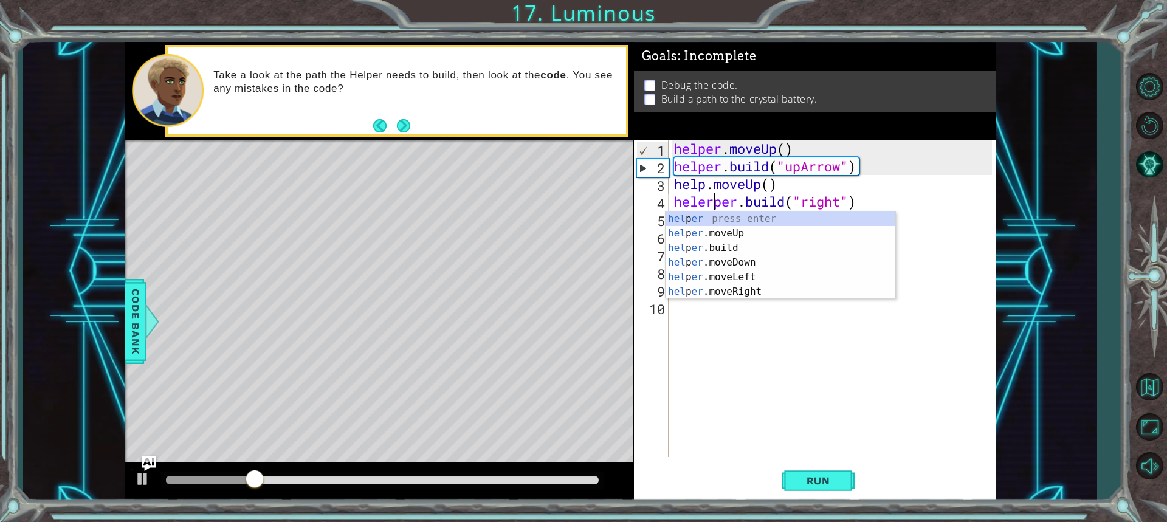
scroll to position [0, 2]
click at [702, 190] on div "helper . moveUp ( ) helper . build ( "upArrow" ) help . moveUp ( ) helper . bui…" at bounding box center [835, 316] width 327 height 353
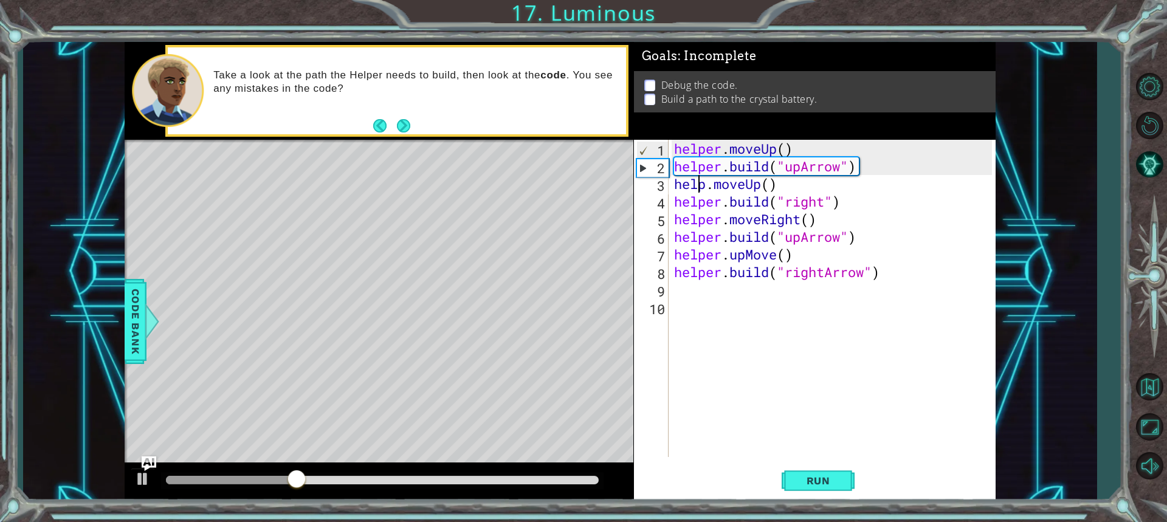
click at [709, 187] on div "helper . moveUp ( ) helper . build ( "upArrow" ) help . moveUp ( ) helper . bui…" at bounding box center [835, 316] width 327 height 353
click at [702, 186] on div "helper . moveUp ( ) helper . build ( "upArrow" ) help . moveUp ( ) helper . bui…" at bounding box center [835, 316] width 327 height 353
click at [705, 185] on div "helper . moveUp ( ) helper . build ( "upArrow" ) help . moveUp ( ) helper . bui…" at bounding box center [835, 316] width 327 height 353
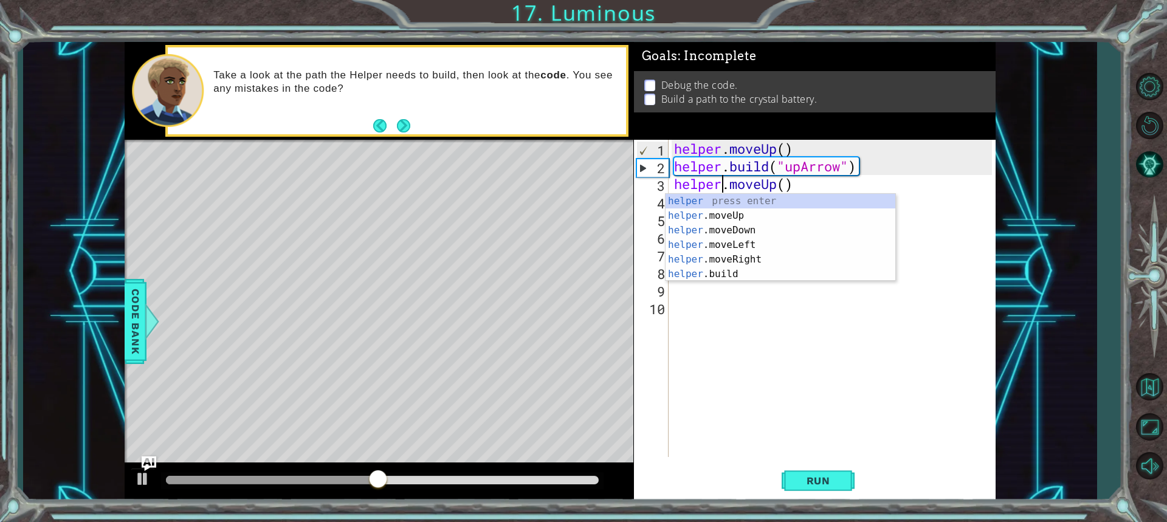
click at [939, 253] on div "helper . moveUp ( ) helper . build ( "upArrow" ) helper . moveUp ( ) helper . b…" at bounding box center [835, 316] width 327 height 353
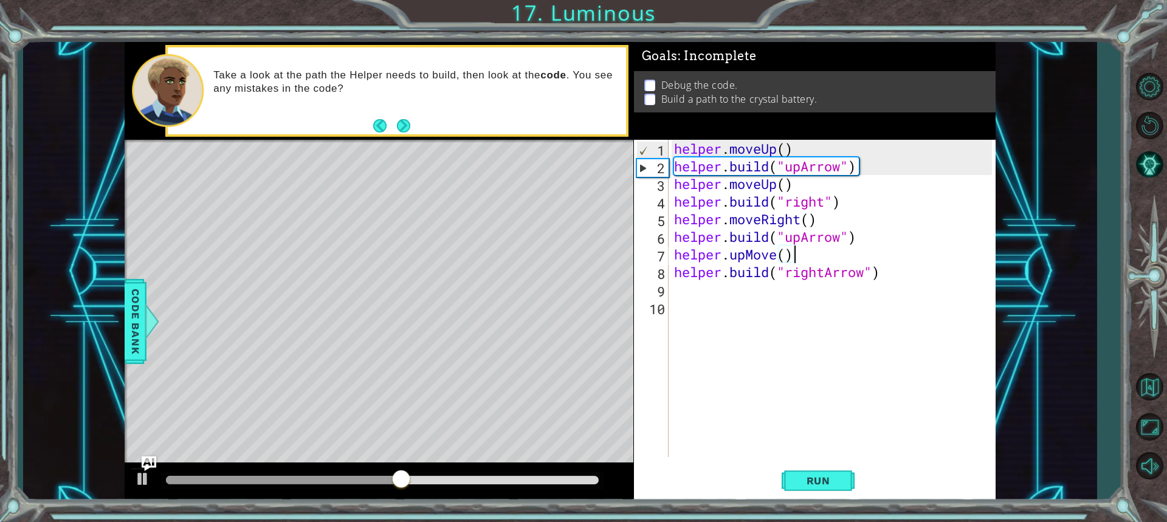
click at [828, 208] on div "helper . moveUp ( ) helper . build ( "upArrow" ) helper . moveUp ( ) helper . b…" at bounding box center [835, 316] width 327 height 353
click at [780, 258] on div "helper . moveUp ( ) helper . build ( "upArrow" ) helper . moveUp ( ) helper . b…" at bounding box center [835, 316] width 327 height 353
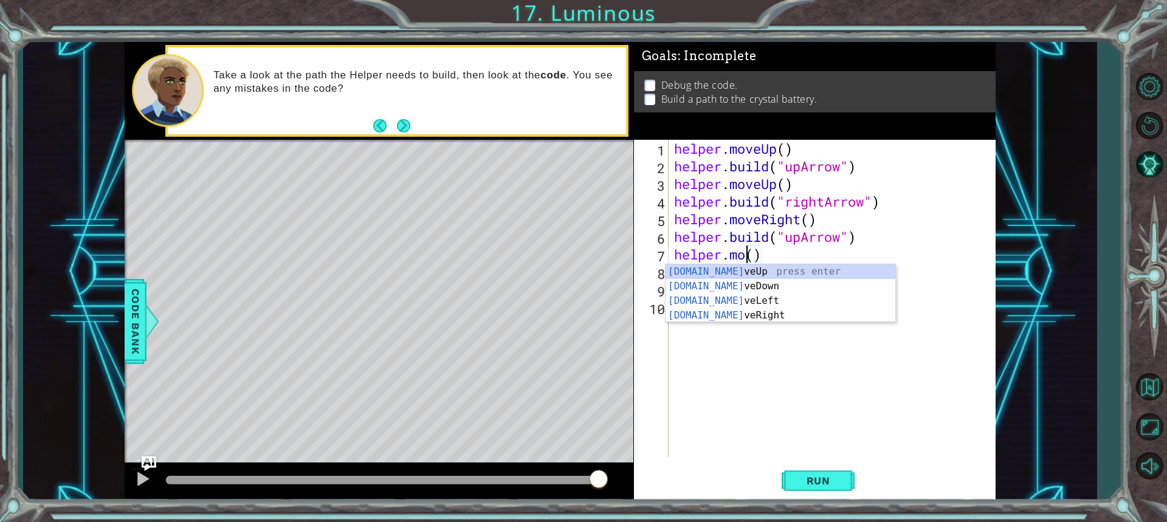
scroll to position [0, 4]
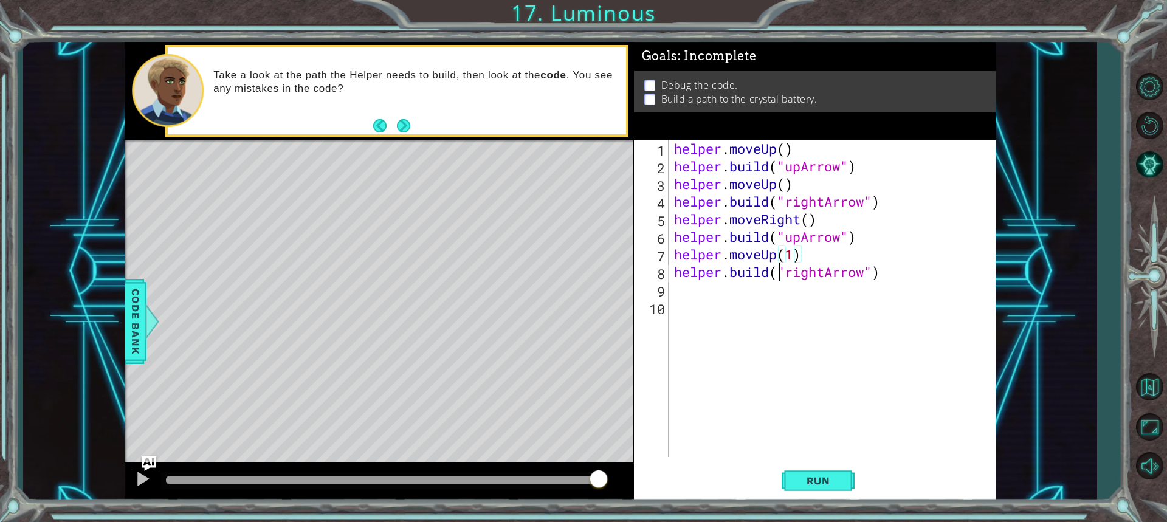
click at [781, 274] on div "helper . moveUp ( ) helper . build ( "upArrow" ) helper . moveUp ( ) helper . b…" at bounding box center [835, 316] width 327 height 353
type textarea "[DOMAIN_NAME]("rightArrow")"
click at [804, 475] on span "Run" at bounding box center [819, 481] width 48 height 12
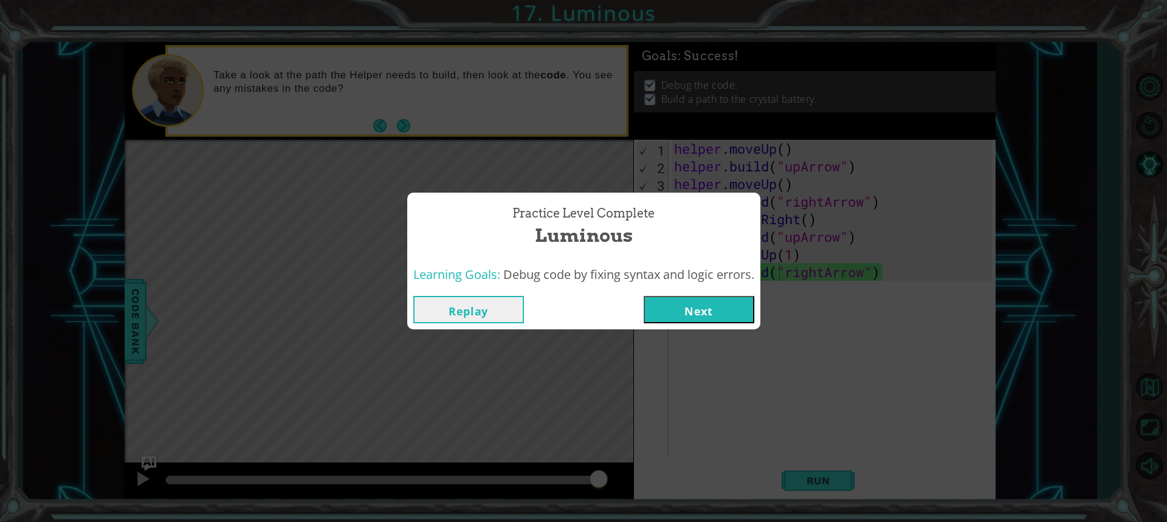
click at [700, 302] on button "Next" at bounding box center [699, 309] width 111 height 27
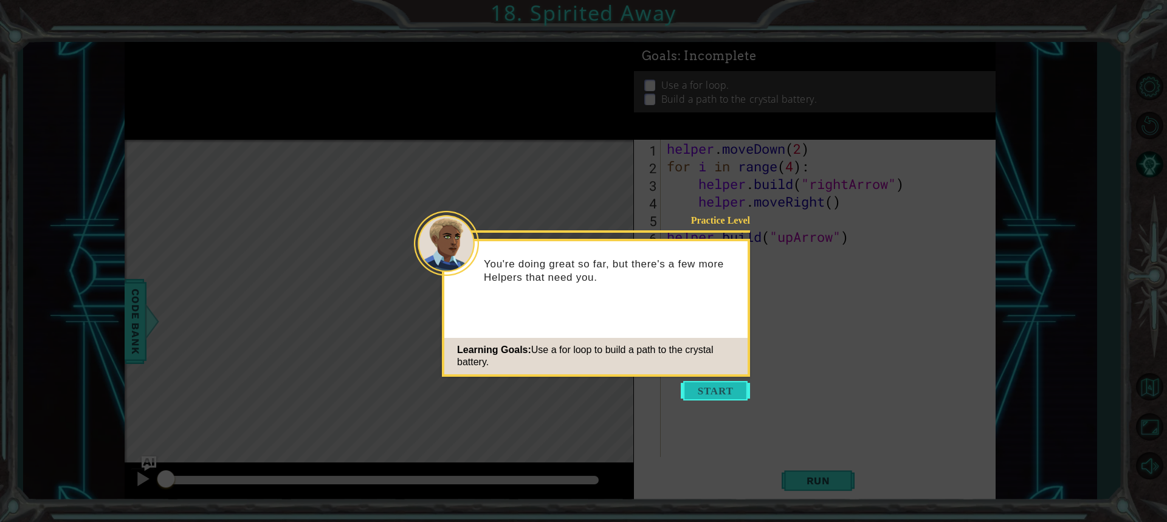
click at [742, 385] on button "Start" at bounding box center [715, 390] width 69 height 19
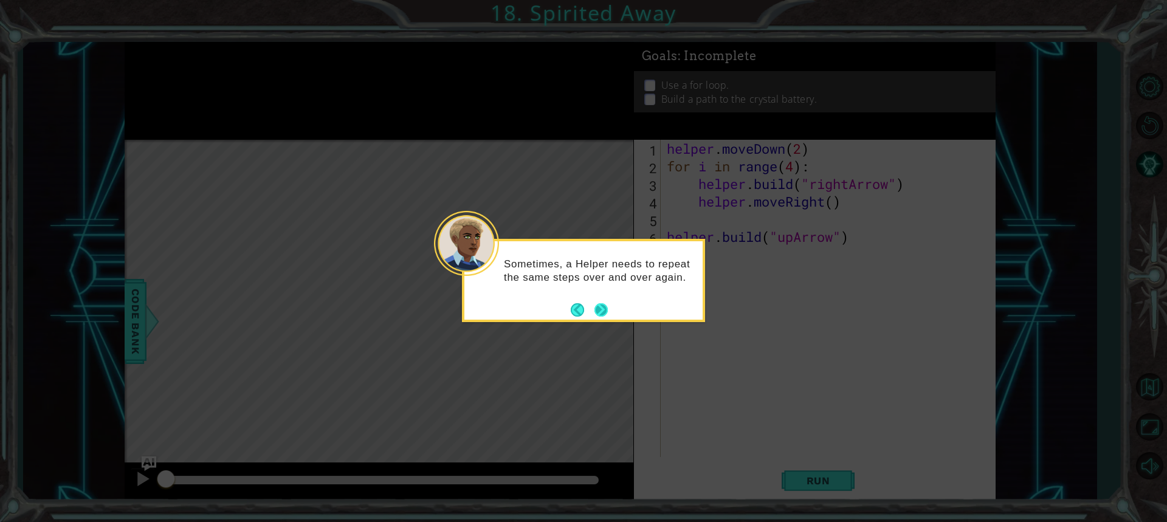
click at [590, 305] on footer at bounding box center [589, 310] width 37 height 18
click at [596, 306] on button "Next" at bounding box center [602, 310] width 14 height 14
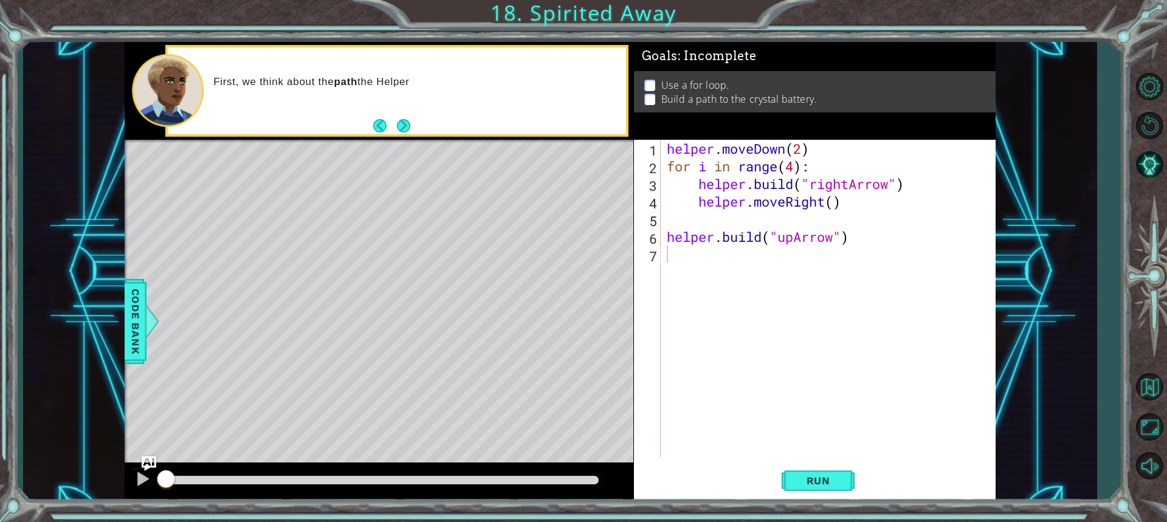
click at [426, 100] on div "First, we think about the path the Helper" at bounding box center [415, 90] width 421 height 43
click at [414, 120] on div "First, we think about the path the Helper will build" at bounding box center [397, 90] width 458 height 87
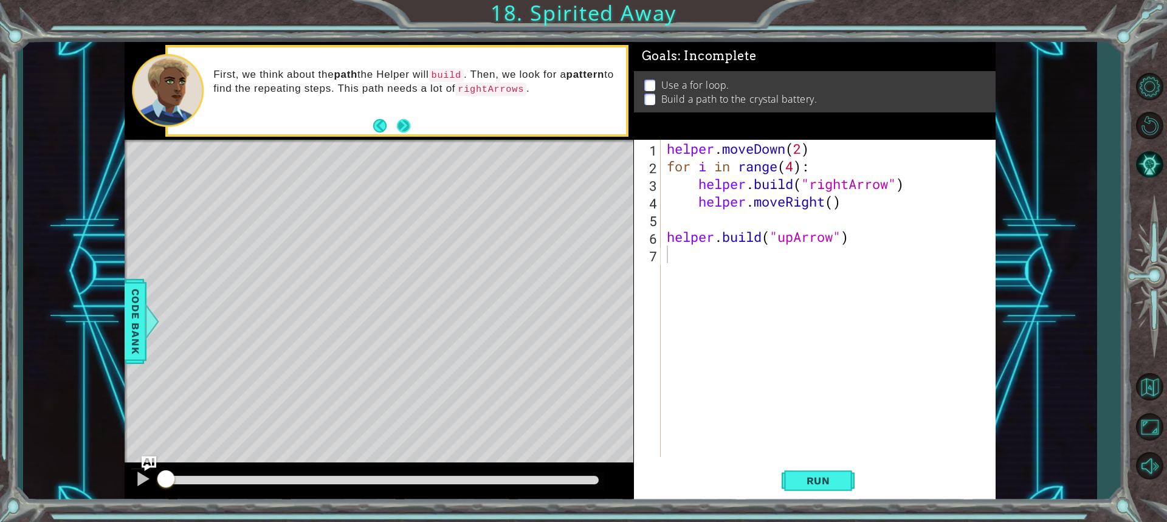
click at [407, 130] on button "Next" at bounding box center [403, 125] width 13 height 13
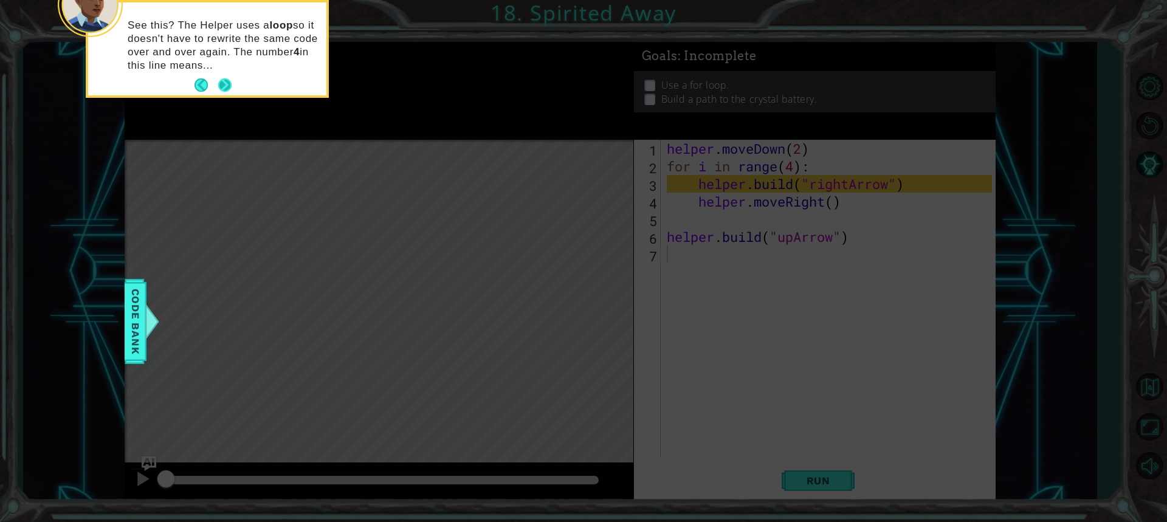
click at [219, 86] on button "Next" at bounding box center [224, 84] width 13 height 13
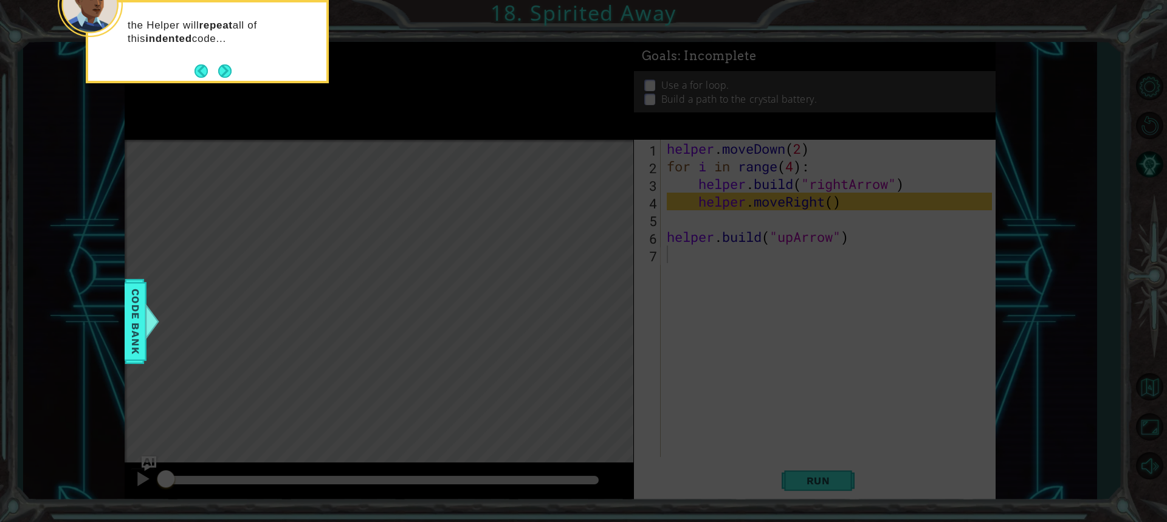
click at [232, 73] on button "Next" at bounding box center [224, 71] width 16 height 16
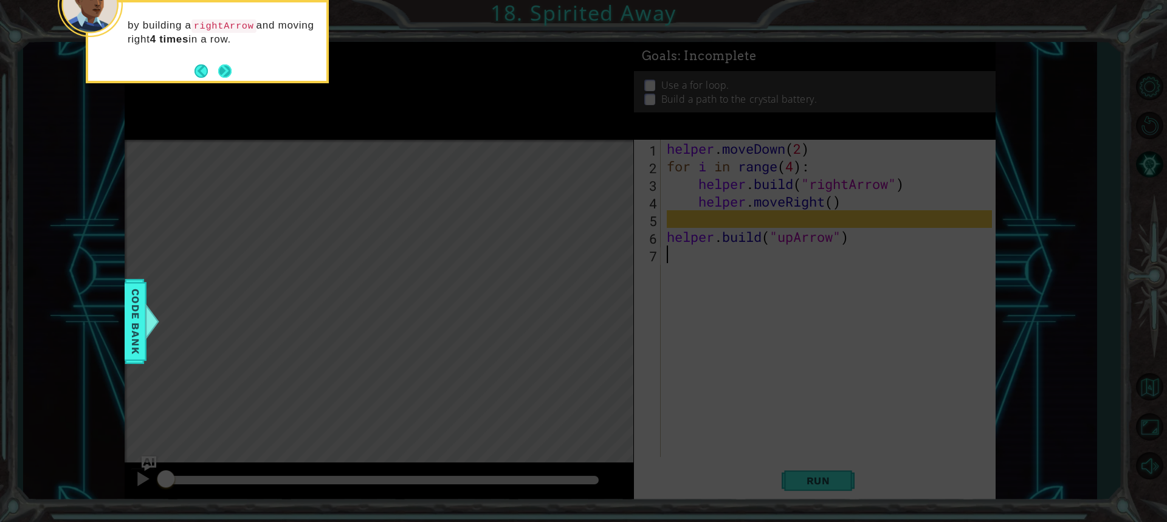
click at [227, 74] on button "Next" at bounding box center [225, 70] width 15 height 15
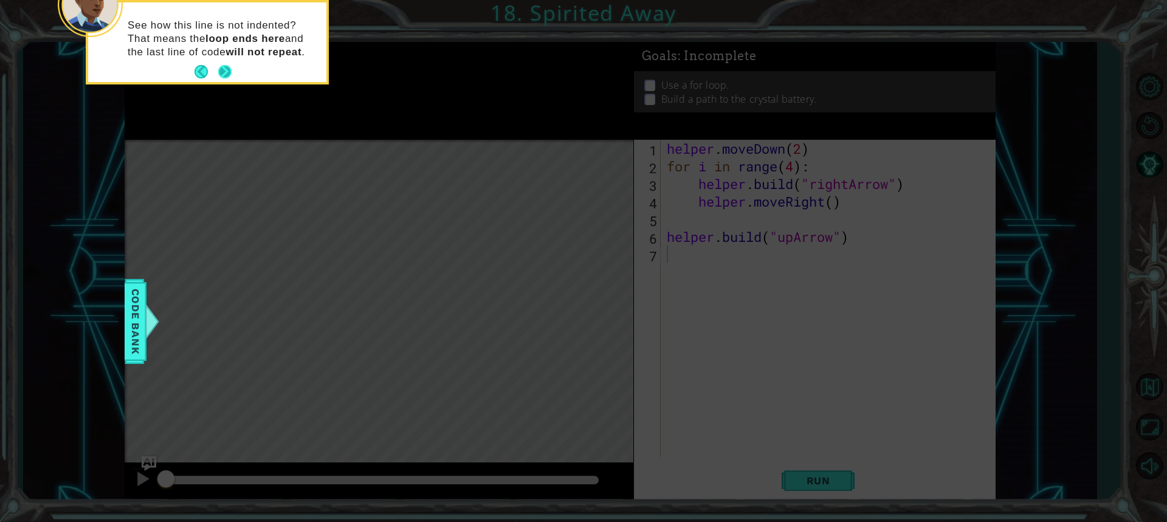
click at [223, 66] on button "Next" at bounding box center [225, 72] width 16 height 16
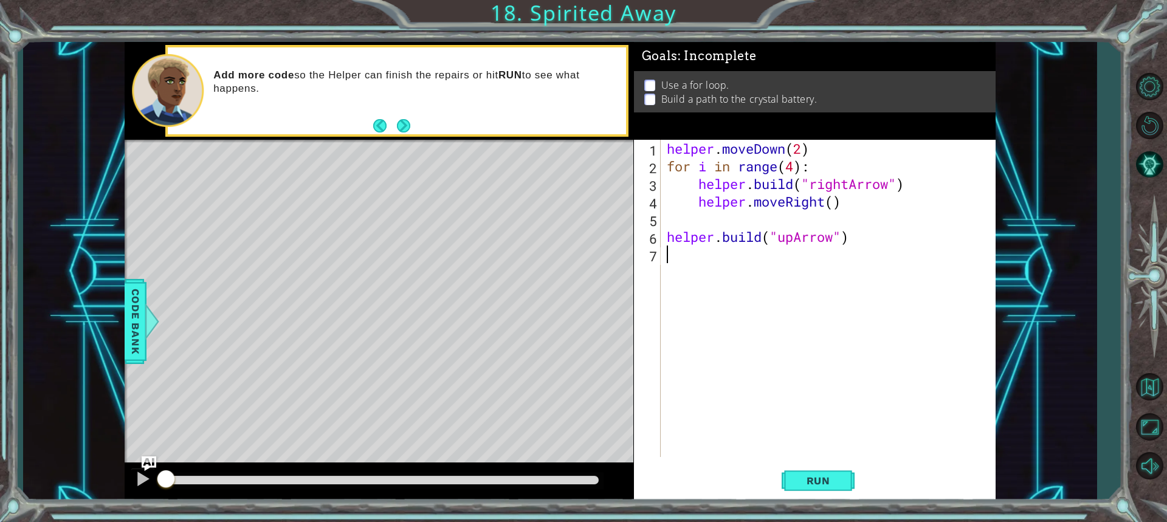
click at [747, 320] on div "helper . moveDown ( 2 ) for i in range ( 4 ) : helper . build ( "rightArrow" ) …" at bounding box center [832, 316] width 334 height 353
click at [844, 480] on button "Run" at bounding box center [818, 481] width 73 height 36
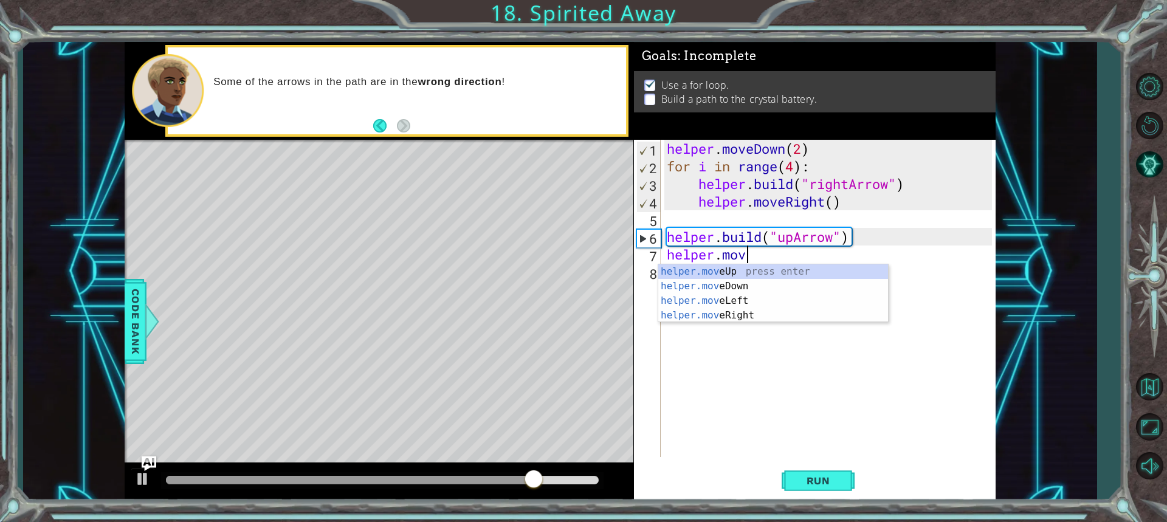
scroll to position [0, 3]
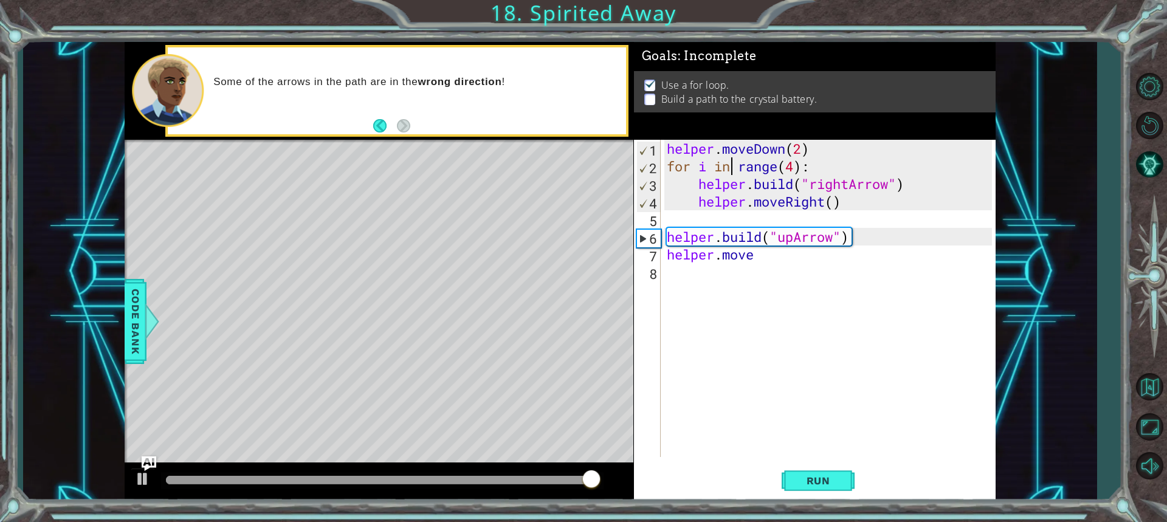
click at [729, 167] on div "helper . moveDown ( 2 ) for i in range ( 4 ) : helper . build ( "rightArrow" ) …" at bounding box center [832, 316] width 334 height 353
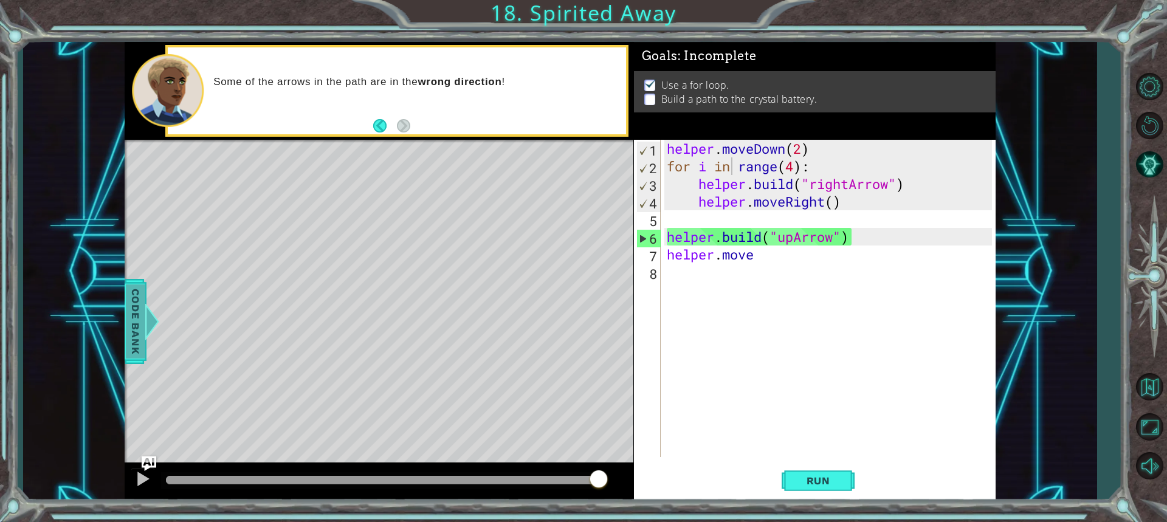
click at [133, 341] on span "Code Bank" at bounding box center [135, 322] width 19 height 74
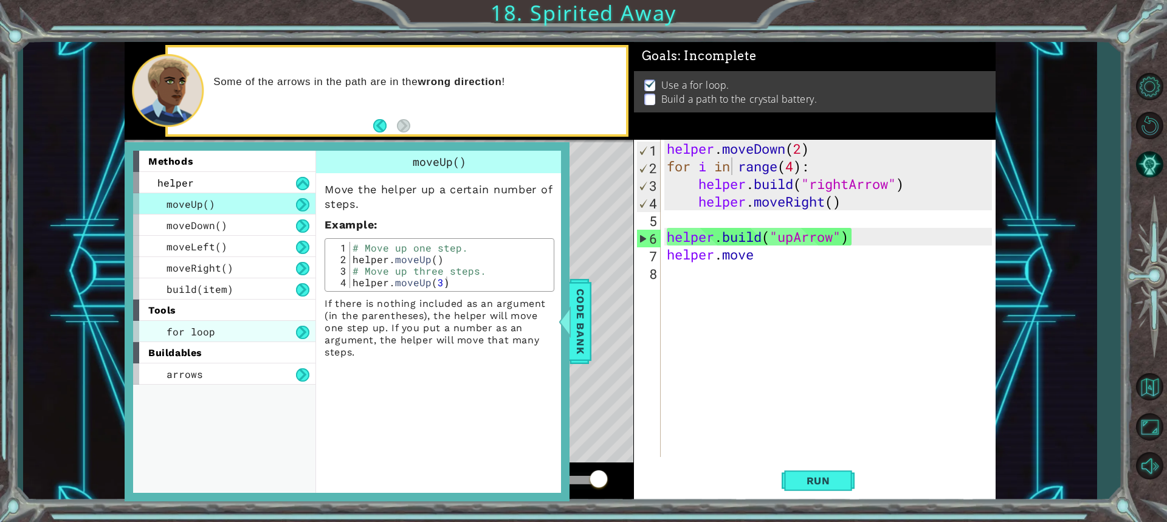
click at [207, 334] on span "for loop" at bounding box center [191, 331] width 49 height 13
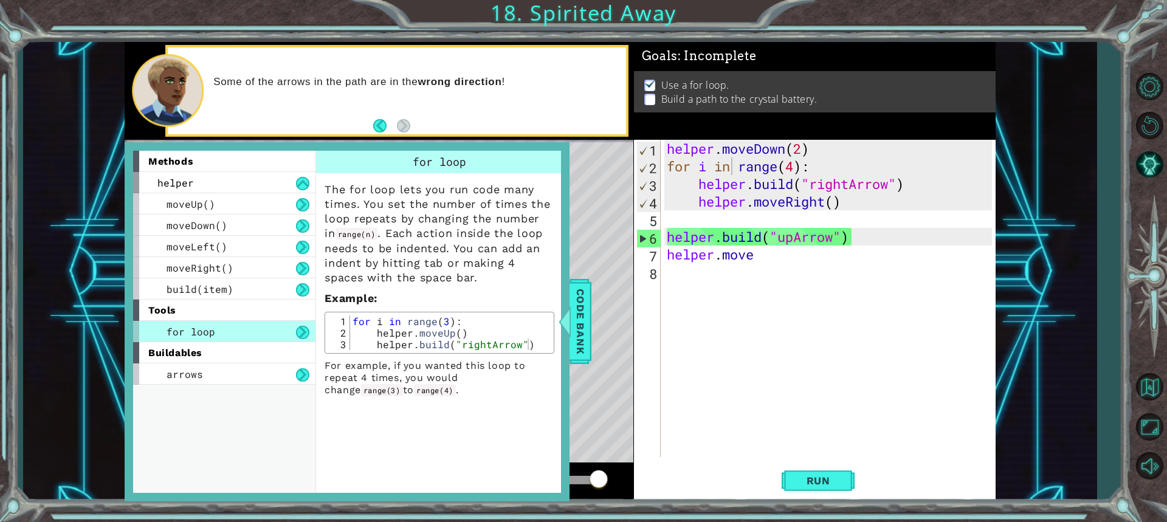
click at [567, 230] on div "methods helper moveUp() moveDown() moveLeft() moveRight() build(item) tools for…" at bounding box center [347, 321] width 445 height 359
type textarea "helper.move"
click at [706, 252] on div "helper . moveDown ( 2 ) for i in range ( 4 ) : helper . build ( "rightArrow" ) …" at bounding box center [832, 316] width 334 height 353
click at [724, 307] on div "helper . moveDown ( 2 ) for i in range ( 4 ) : helper . build ( "rightArrow" ) …" at bounding box center [832, 316] width 334 height 353
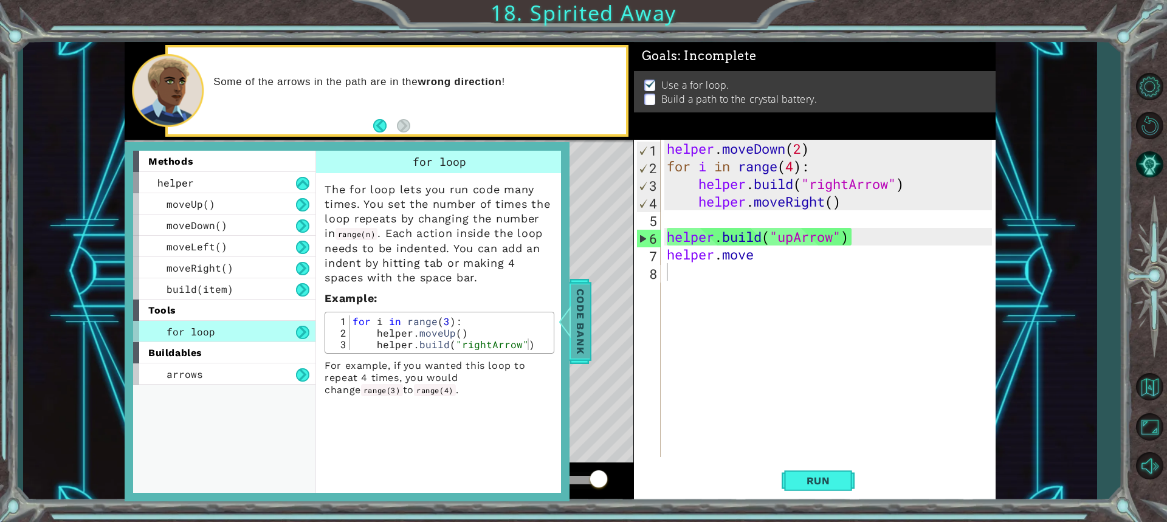
click at [572, 346] on span "Code Bank" at bounding box center [580, 322] width 19 height 74
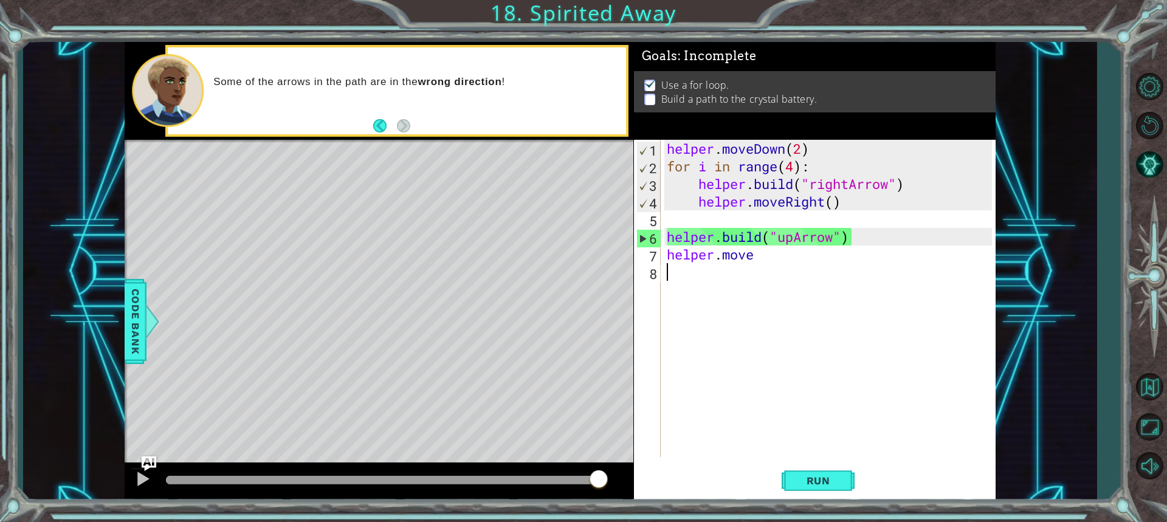
click at [684, 296] on div "helper . moveDown ( 2 ) for i in range ( 4 ) : helper . build ( "rightArrow" ) …" at bounding box center [832, 316] width 334 height 353
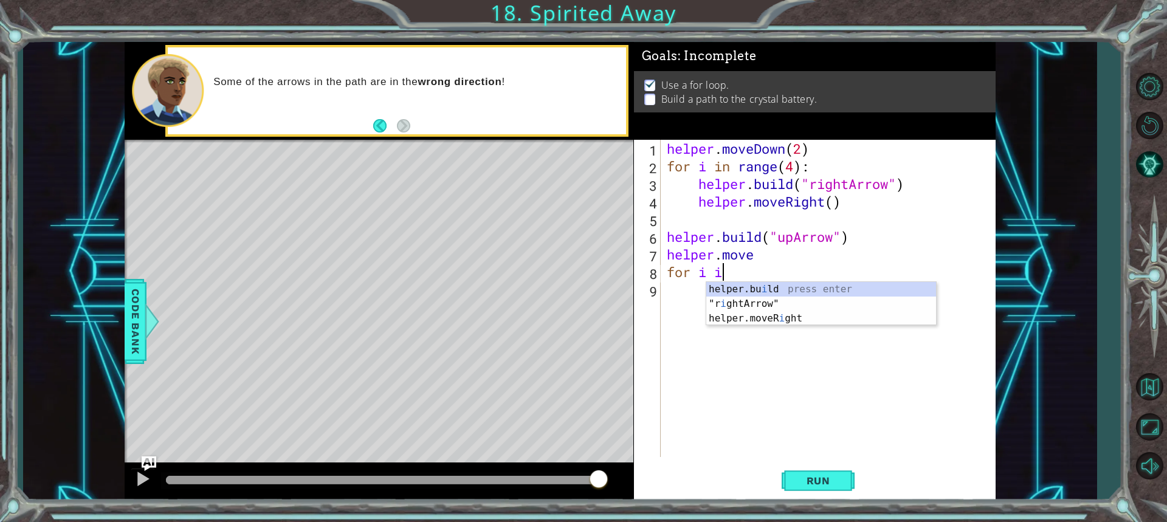
type textarea "f"
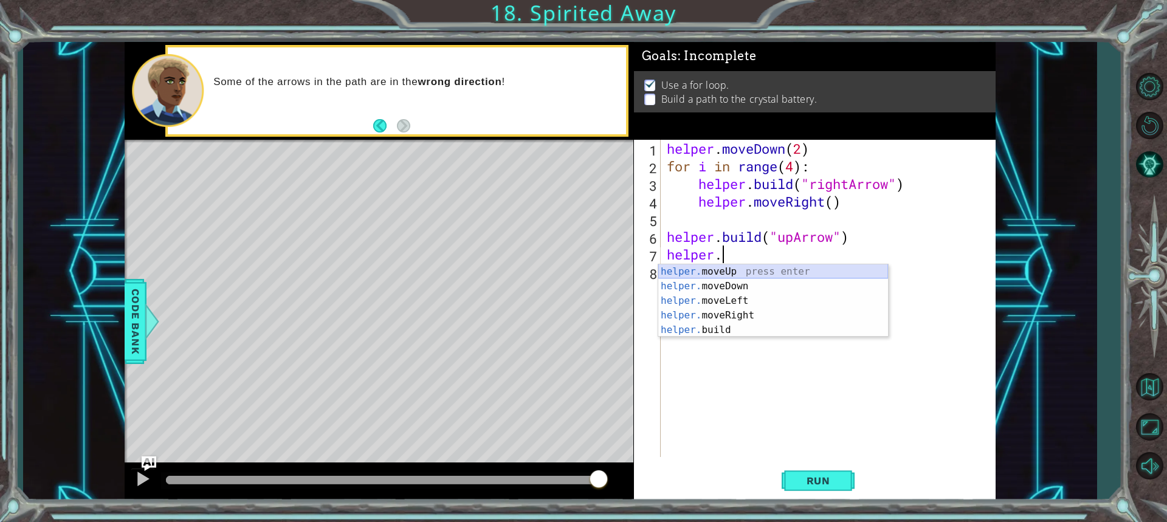
click at [680, 272] on div "helper. moveUp press enter helper. moveDown press enter helper. moveLeft press …" at bounding box center [774, 315] width 230 height 102
type textarea "helper.moveUp(1)"
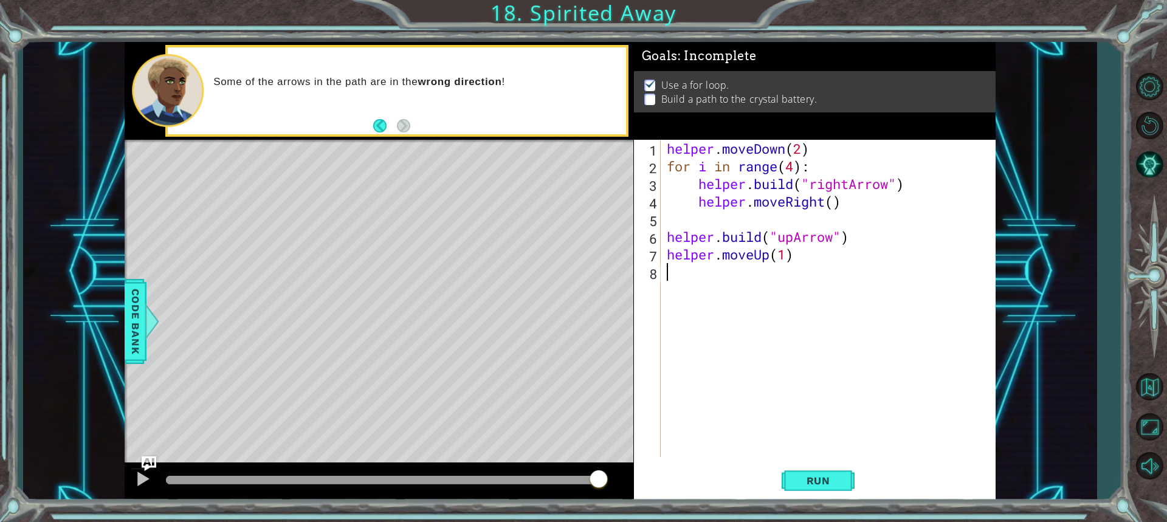
click at [680, 272] on div "helper . moveDown ( 2 ) for i in range ( 4 ) : helper . build ( "rightArrow" ) …" at bounding box center [832, 316] width 334 height 353
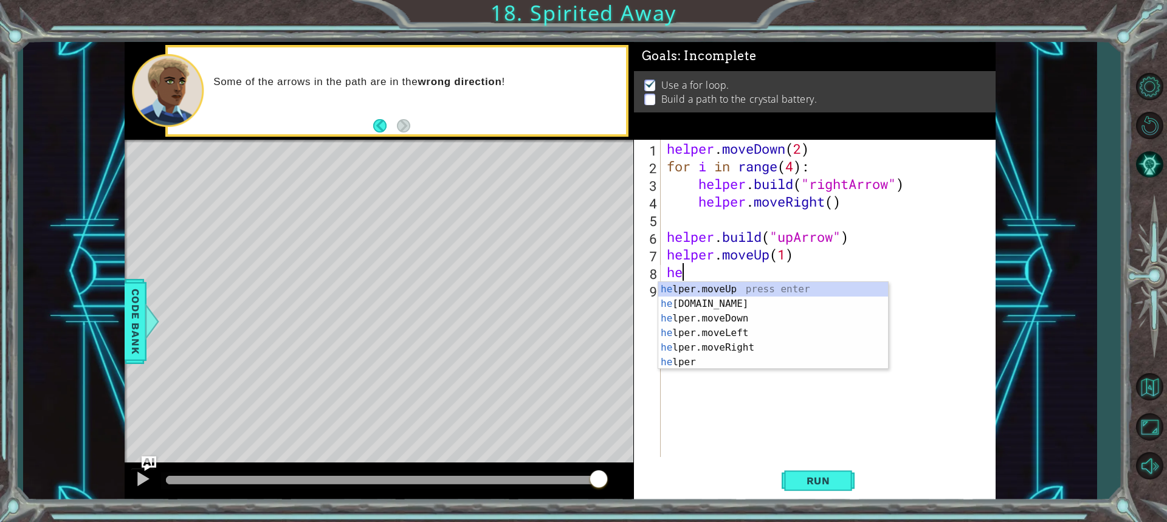
type textarea "h"
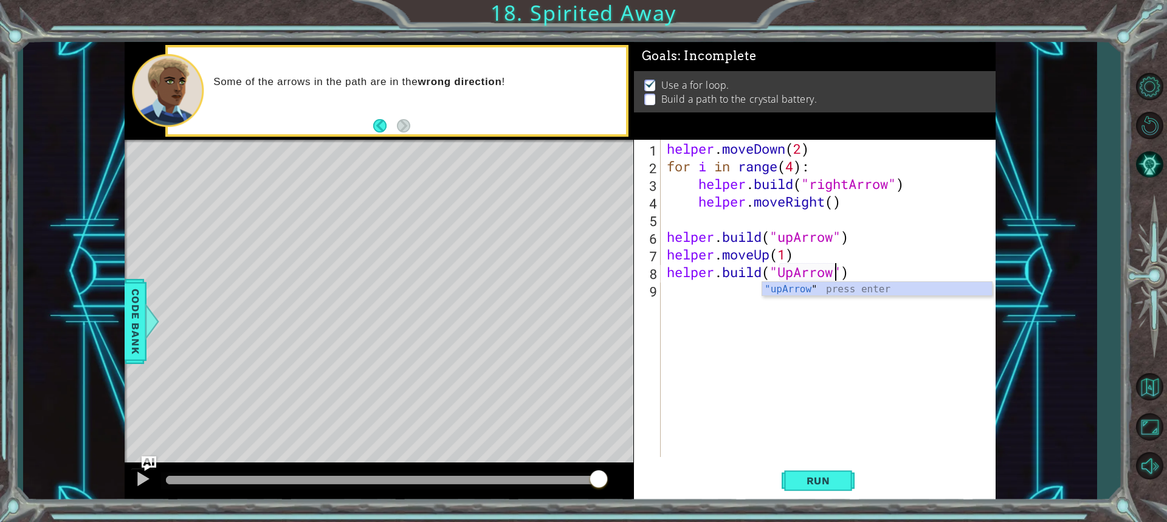
scroll to position [0, 8]
type textarea "[DOMAIN_NAME]("upArrow")"
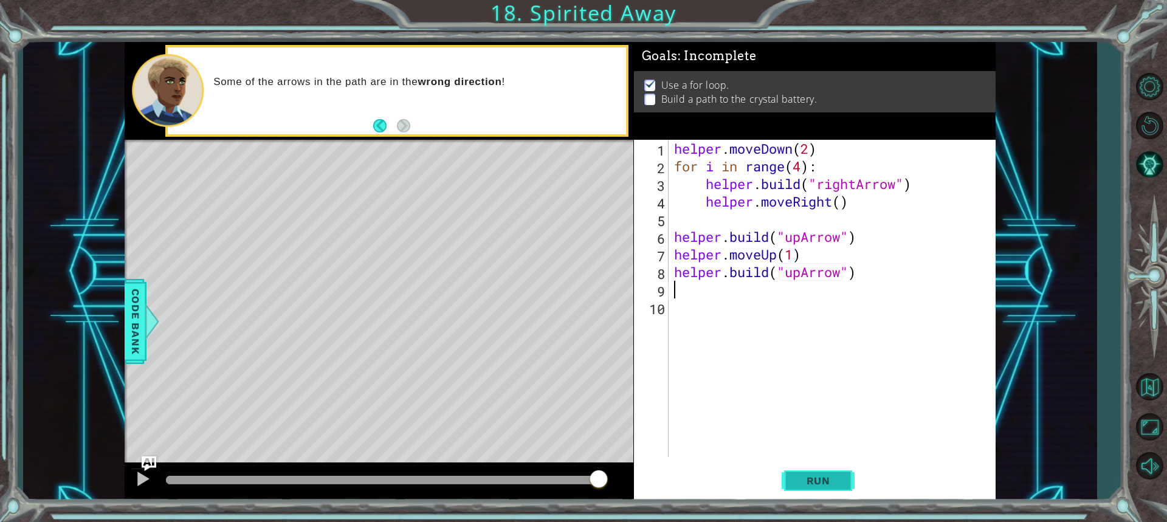
click at [821, 493] on button "Run" at bounding box center [818, 481] width 73 height 36
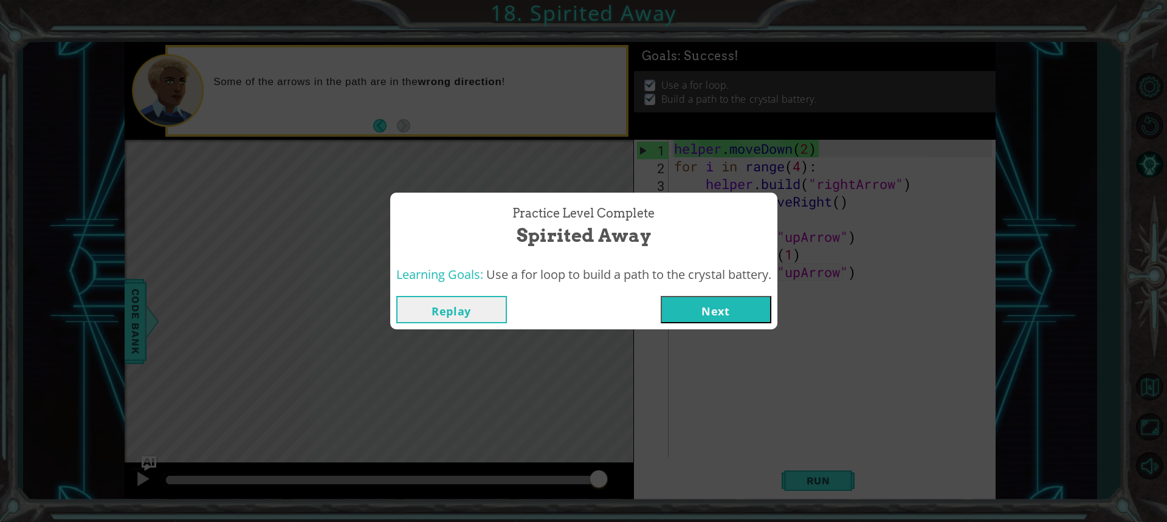
drag, startPoint x: 681, startPoint y: 293, endPoint x: 680, endPoint y: 311, distance: 17.6
click at [680, 293] on div "Replay Next" at bounding box center [583, 310] width 387 height 40
click at [679, 311] on button "Next" at bounding box center [716, 309] width 111 height 27
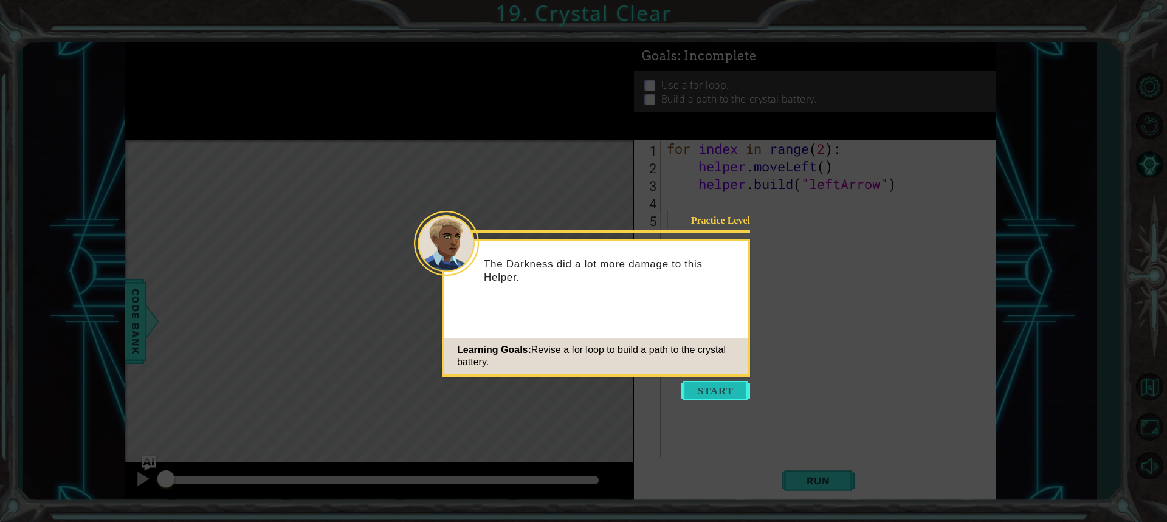
click at [707, 390] on button "Start" at bounding box center [715, 390] width 69 height 19
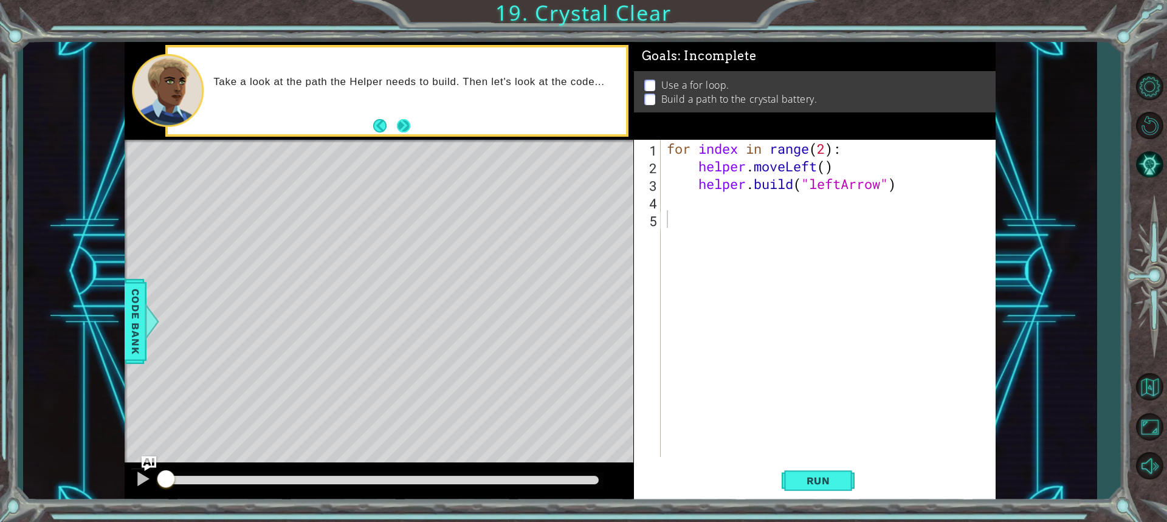
click at [408, 119] on button "Next" at bounding box center [403, 126] width 14 height 14
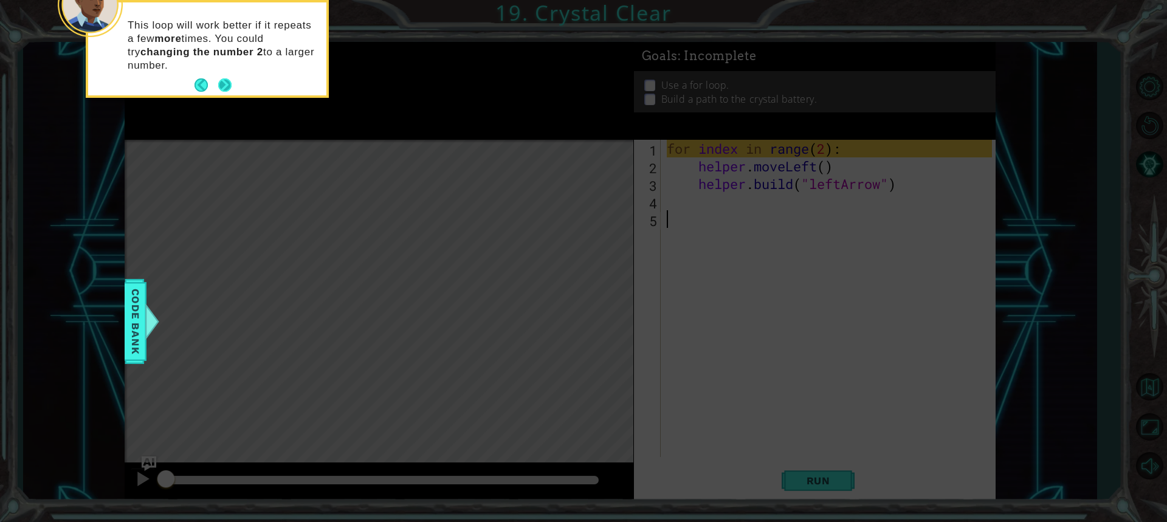
click at [230, 81] on button "Next" at bounding box center [225, 86] width 18 height 18
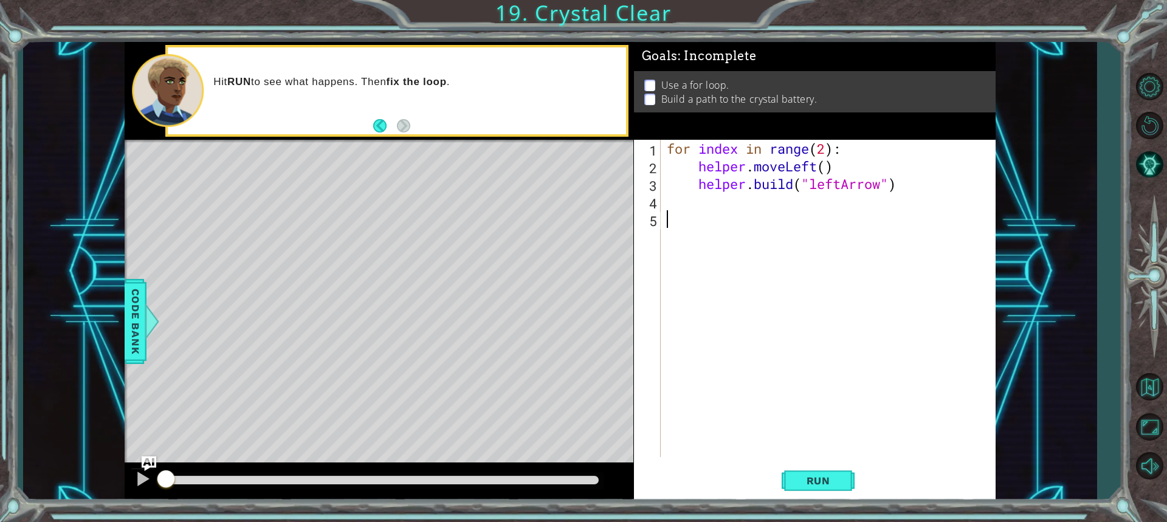
click at [826, 151] on div "for index in range ( 2 ) : helper . moveLeft ( ) helper . build ( "leftArrow" )" at bounding box center [832, 316] width 334 height 353
type textarea "for index in range(4):"
click at [803, 482] on span "Run" at bounding box center [819, 481] width 48 height 12
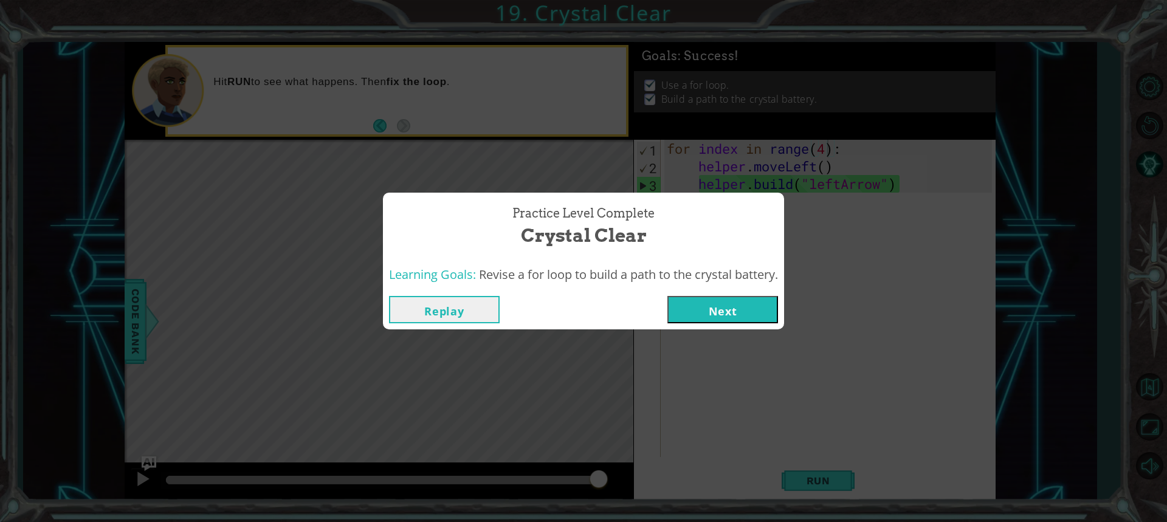
click button "Next" at bounding box center [723, 309] width 111 height 27
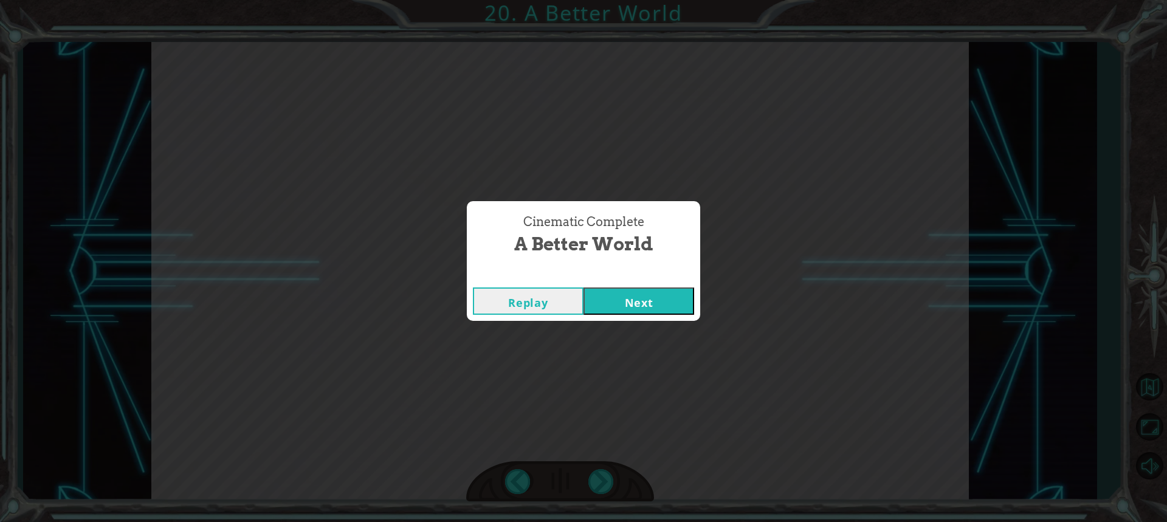
click at [657, 301] on button "Next" at bounding box center [639, 301] width 111 height 27
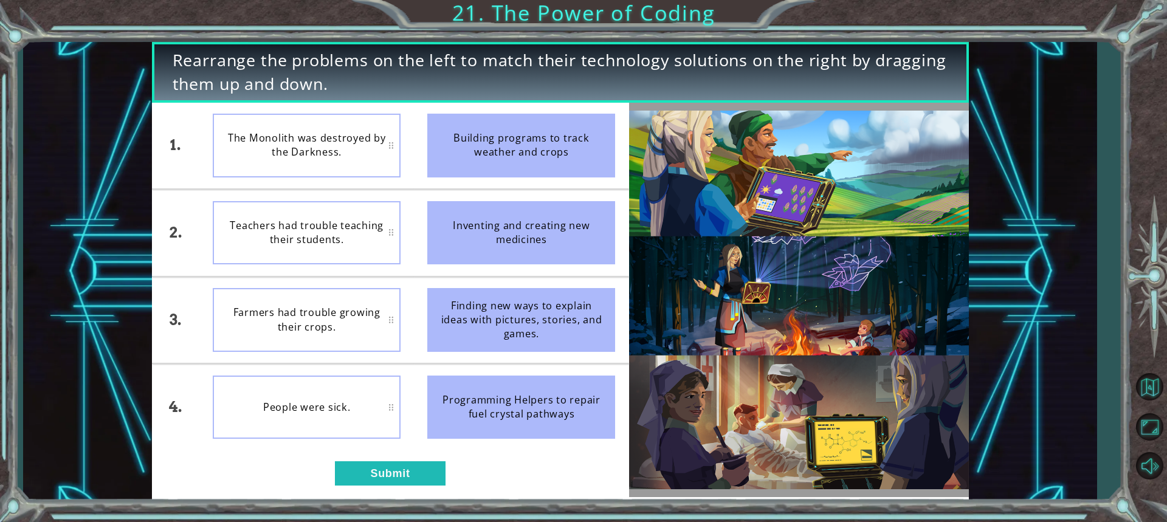
drag, startPoint x: 558, startPoint y: 140, endPoint x: 506, endPoint y: 251, distance: 122.1
click at [506, 251] on ul "Building programs to track weather and crops Inventing and creating new medicin…" at bounding box center [521, 277] width 215 height 348
drag, startPoint x: 493, startPoint y: 112, endPoint x: 488, endPoint y: 148, distance: 36.3
click at [488, 147] on li "Building programs to track weather and crops" at bounding box center [521, 146] width 215 height 86
drag, startPoint x: 487, startPoint y: 153, endPoint x: 353, endPoint y: 168, distance: 135.2
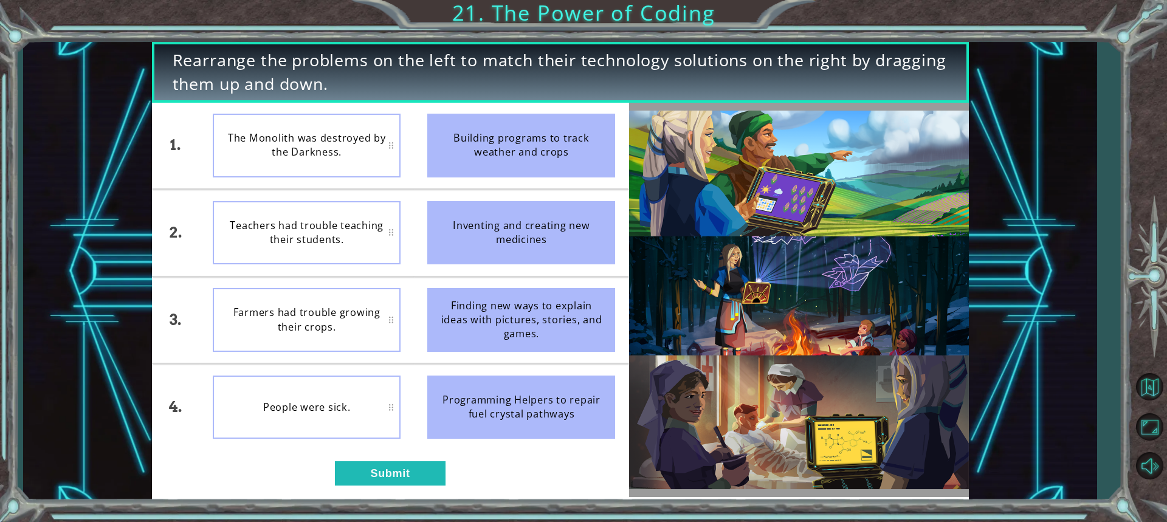
click at [409, 202] on div "1. 2. 3. 4. The Monolith was destroyed by the Darkness. Teachers had trouble te…" at bounding box center [390, 277] width 477 height 348
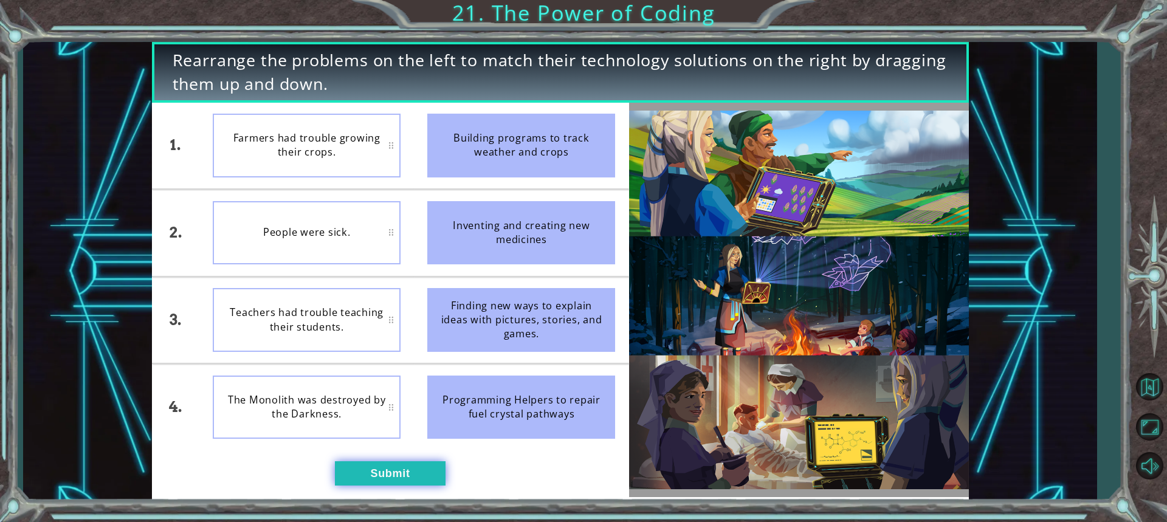
click at [404, 464] on button "Submit" at bounding box center [390, 473] width 111 height 24
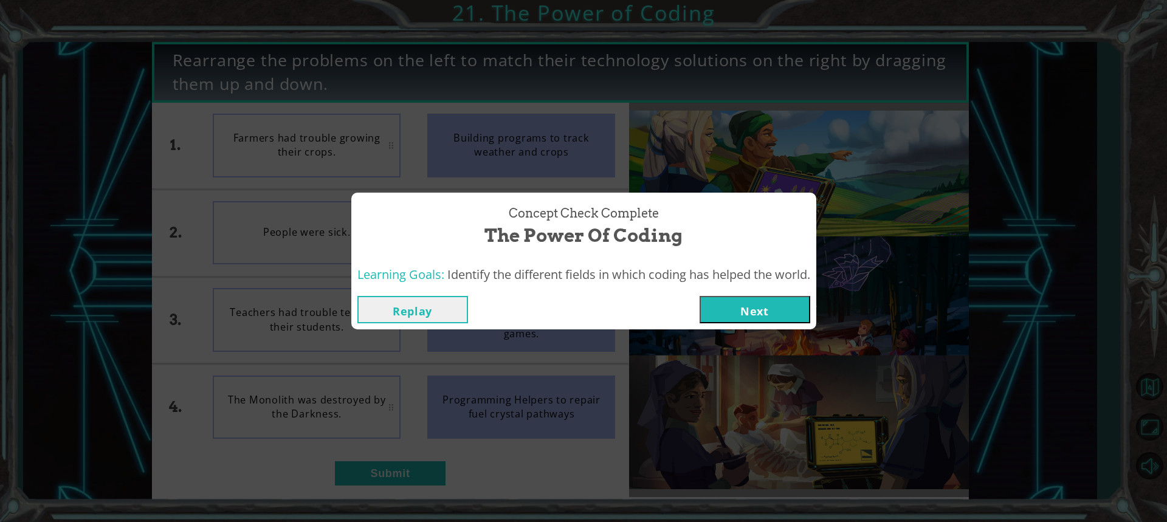
click at [739, 296] on button "Next" at bounding box center [755, 309] width 111 height 27
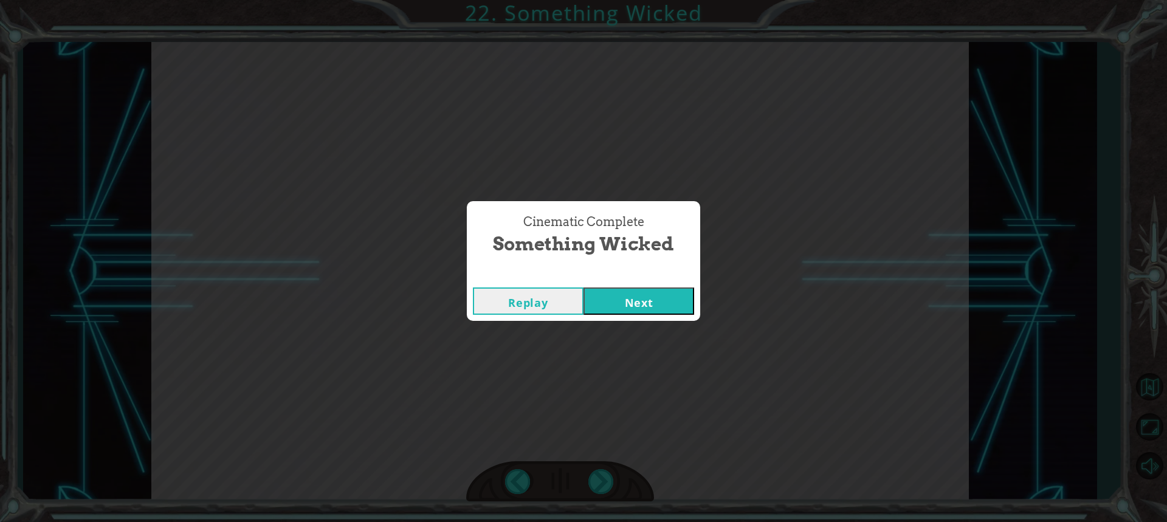
click at [688, 296] on button "Next" at bounding box center [639, 301] width 111 height 27
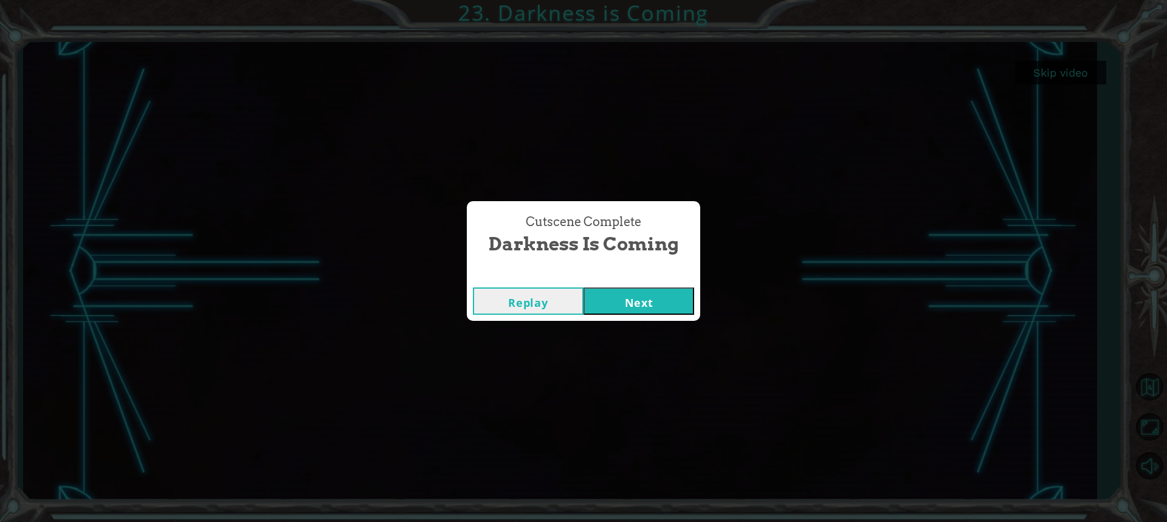
click at [636, 295] on button "Next" at bounding box center [639, 301] width 111 height 27
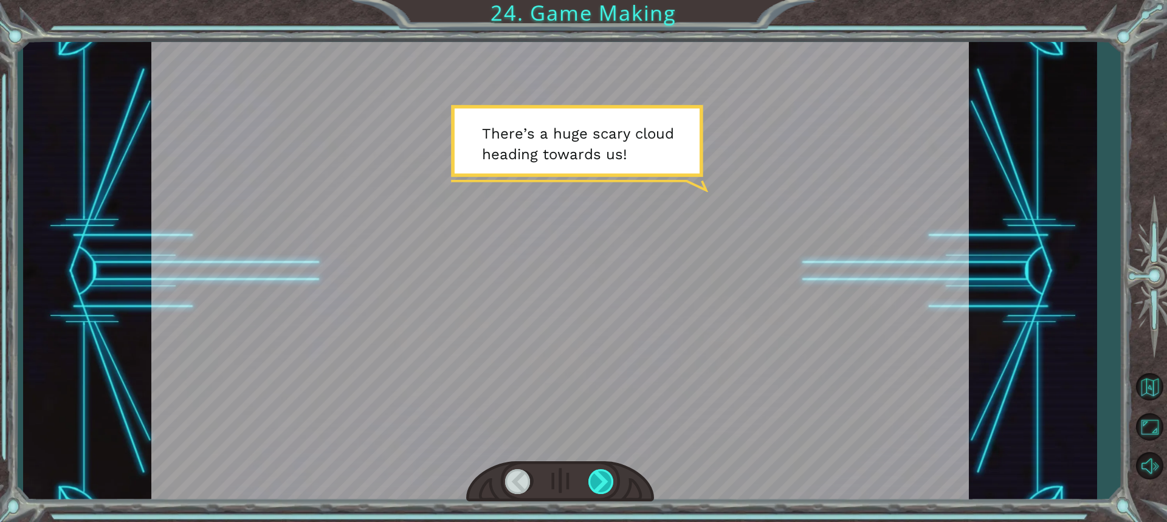
click at [603, 489] on div at bounding box center [602, 481] width 27 height 25
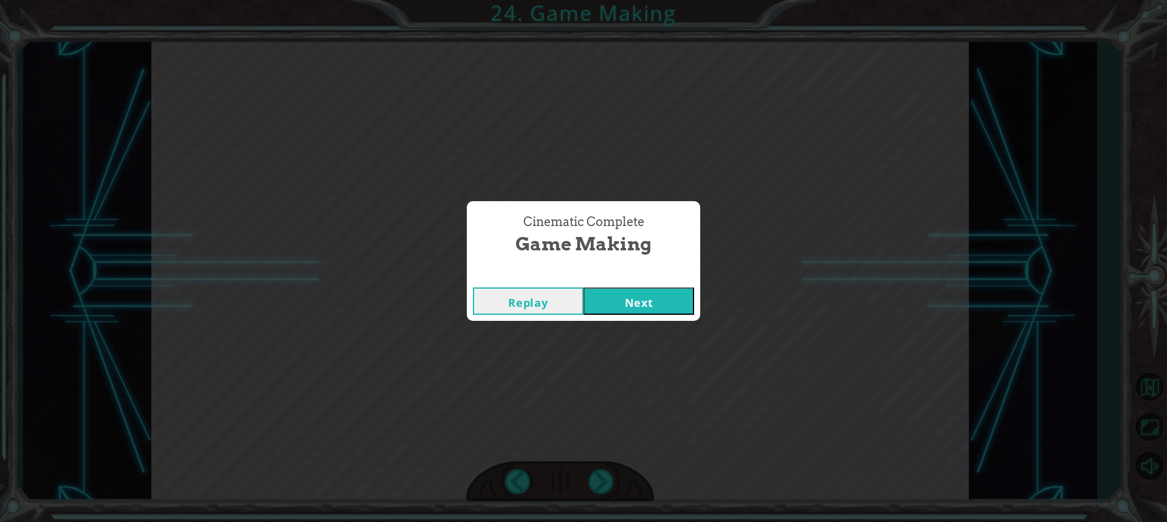
click at [639, 301] on button "Next" at bounding box center [639, 301] width 111 height 27
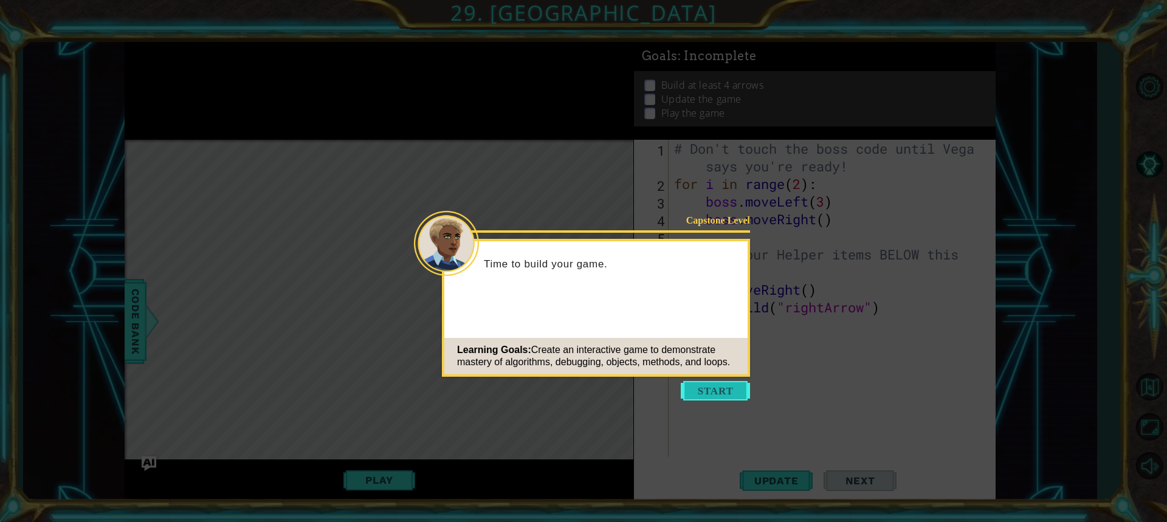
click at [702, 391] on button "Start" at bounding box center [715, 390] width 69 height 19
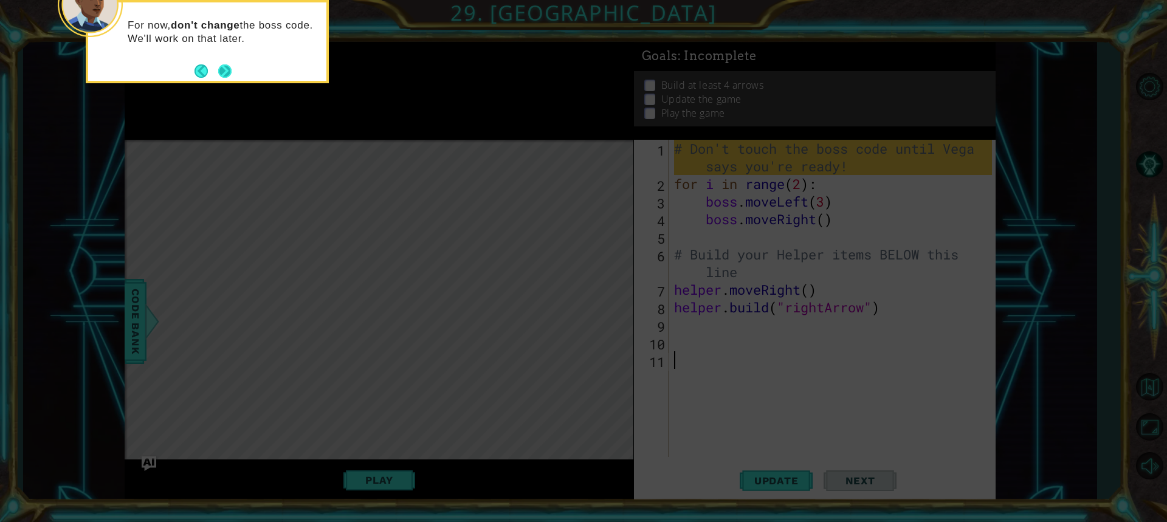
click at [222, 76] on button "Next" at bounding box center [224, 71] width 16 height 16
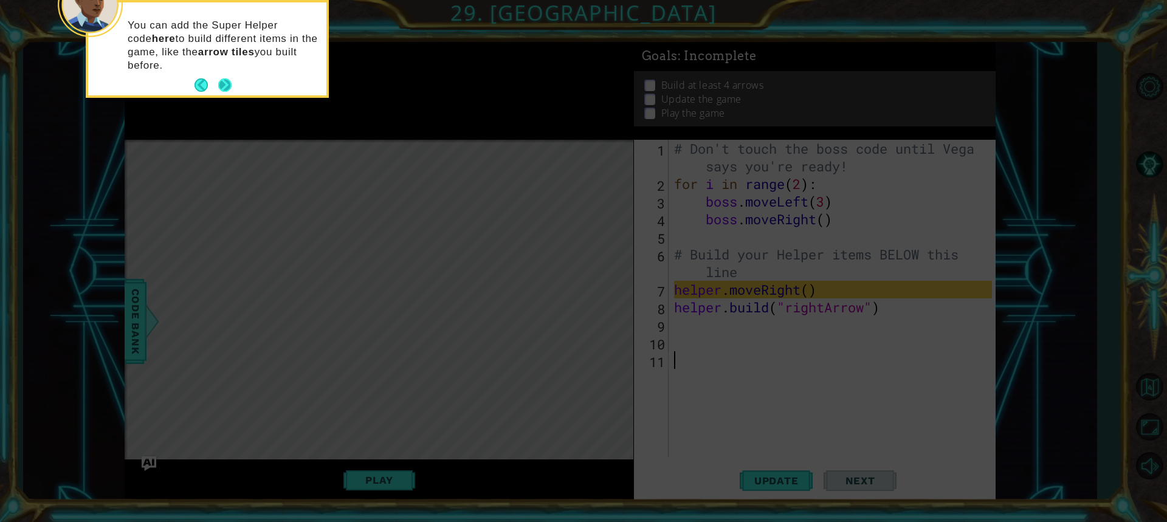
click at [221, 82] on button "Next" at bounding box center [225, 85] width 21 height 21
